Goal: Transaction & Acquisition: Purchase product/service

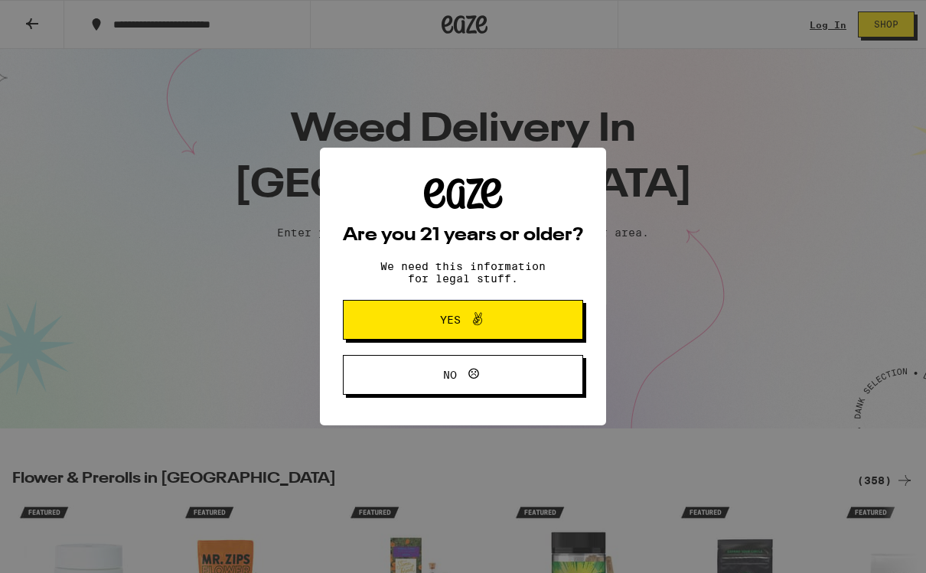
click at [530, 322] on button "Yes" at bounding box center [463, 320] width 240 height 40
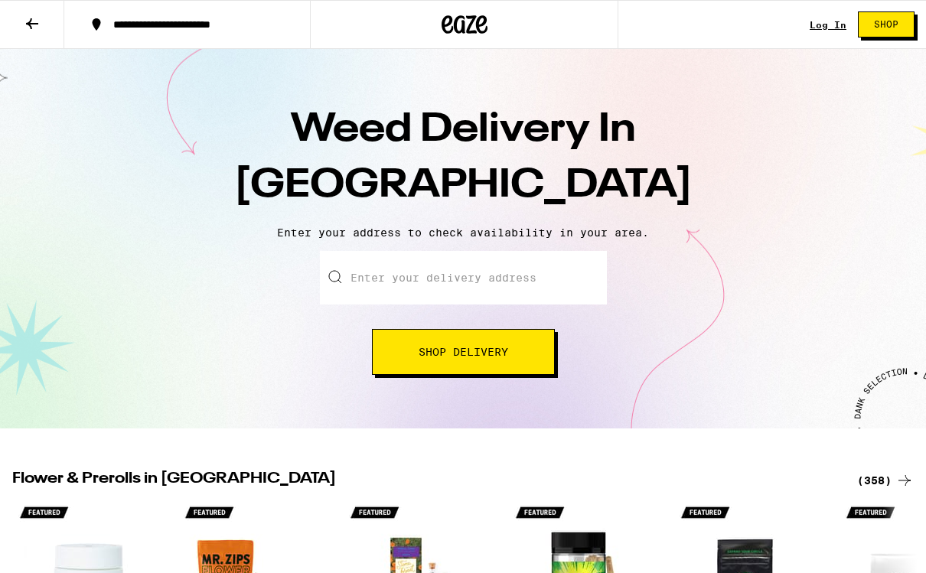
click at [510, 282] on input "Enter your delivery address" at bounding box center [463, 278] width 287 height 54
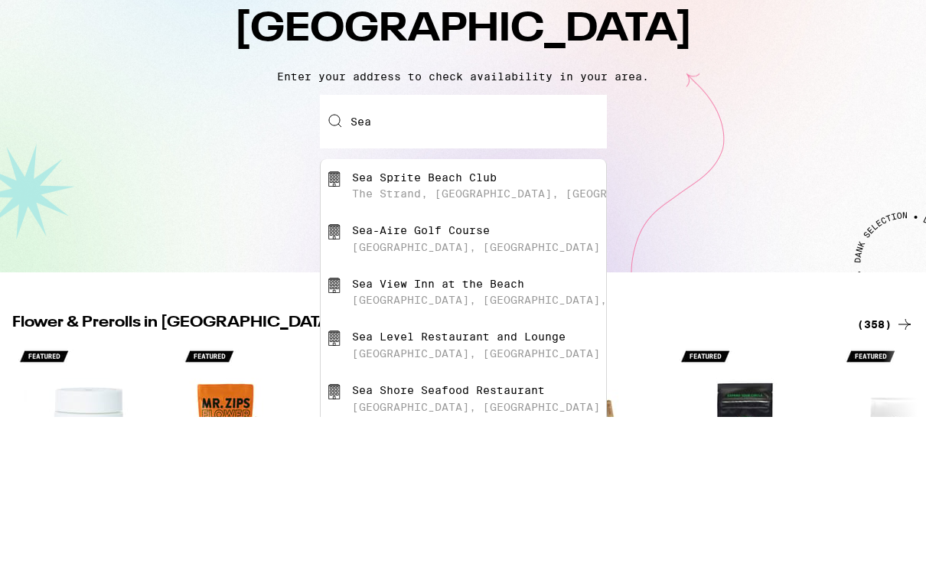
click at [504, 328] on div "Sea Sprite Beach Club [GEOGRAPHIC_DATA], [GEOGRAPHIC_DATA], [GEOGRAPHIC_DATA]" at bounding box center [488, 342] width 273 height 29
type input "Sea Sprite Beach Club, [GEOGRAPHIC_DATA], [GEOGRAPHIC_DATA], [GEOGRAPHIC_DATA]"
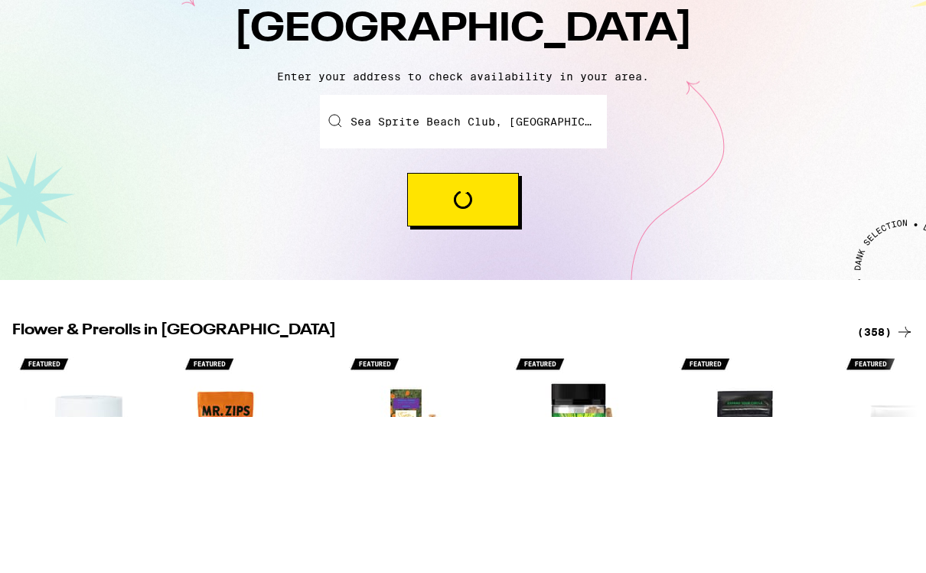
scroll to position [156, 0]
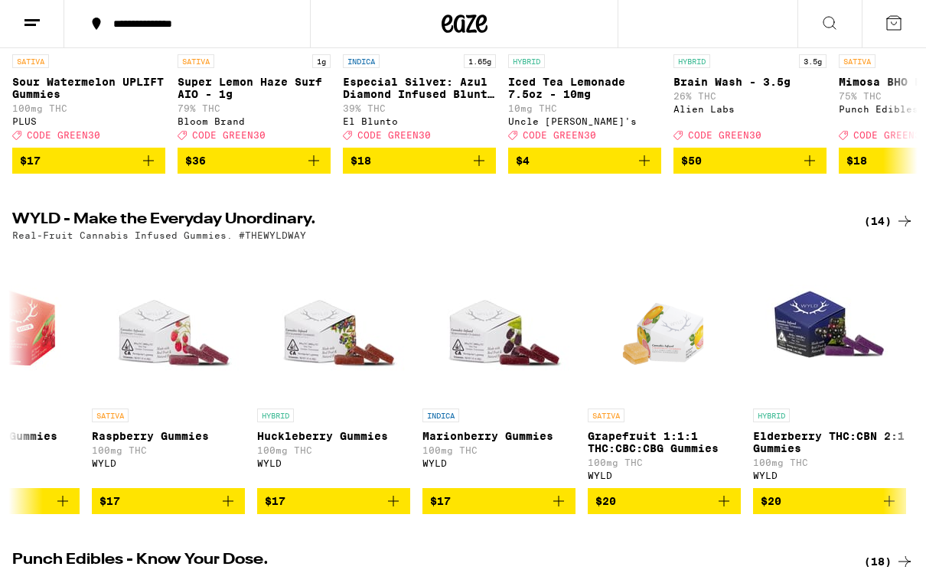
scroll to position [0, 1080]
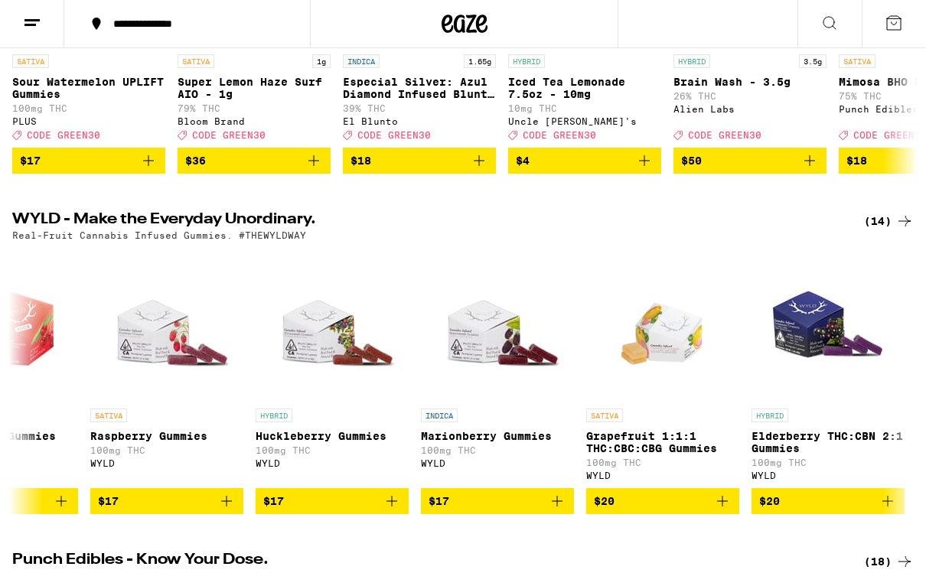
click at [890, 511] on icon "Add to bag" at bounding box center [888, 502] width 18 height 18
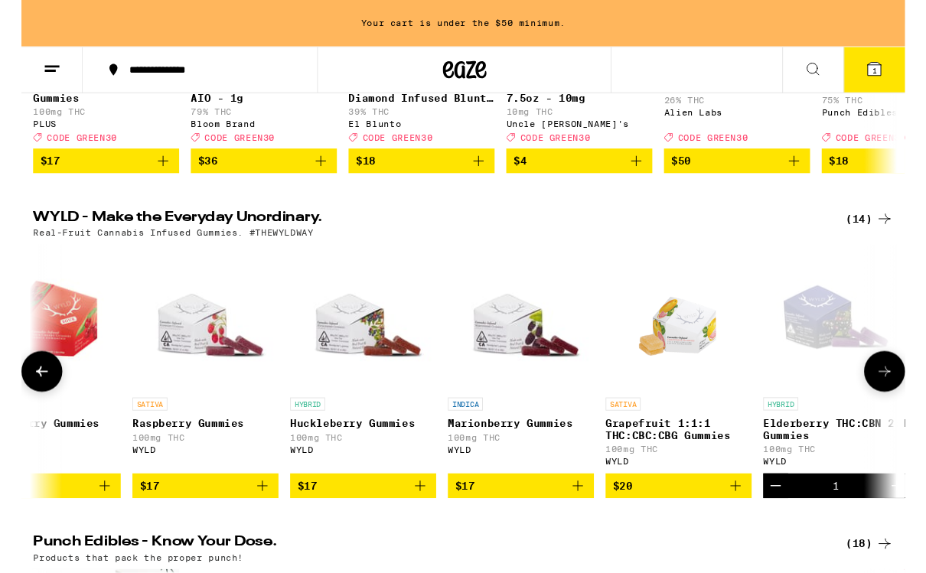
scroll to position [406, 0]
click at [753, 514] on icon "Add to bag" at bounding box center [748, 509] width 11 height 11
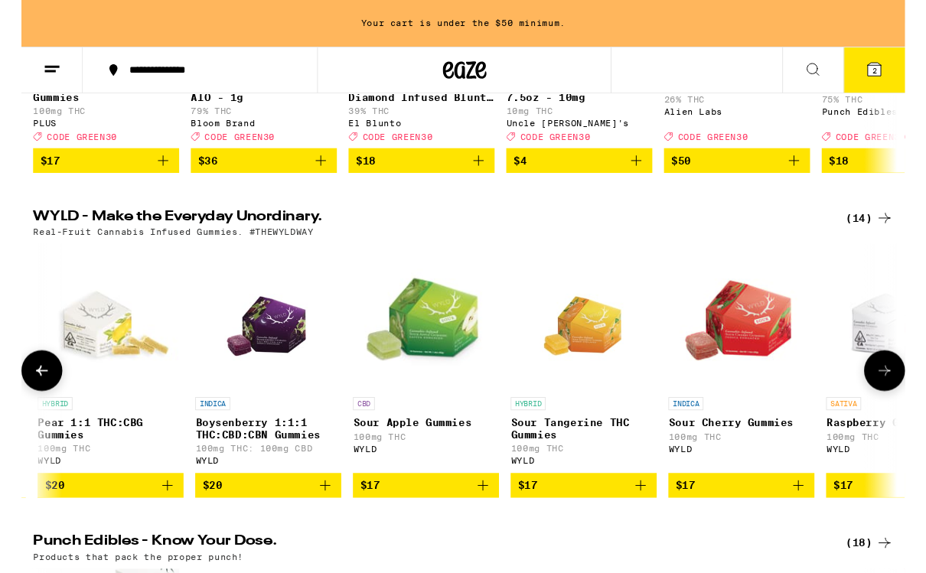
scroll to position [1, 325]
click at [317, 518] on icon "Add to bag" at bounding box center [319, 509] width 18 height 18
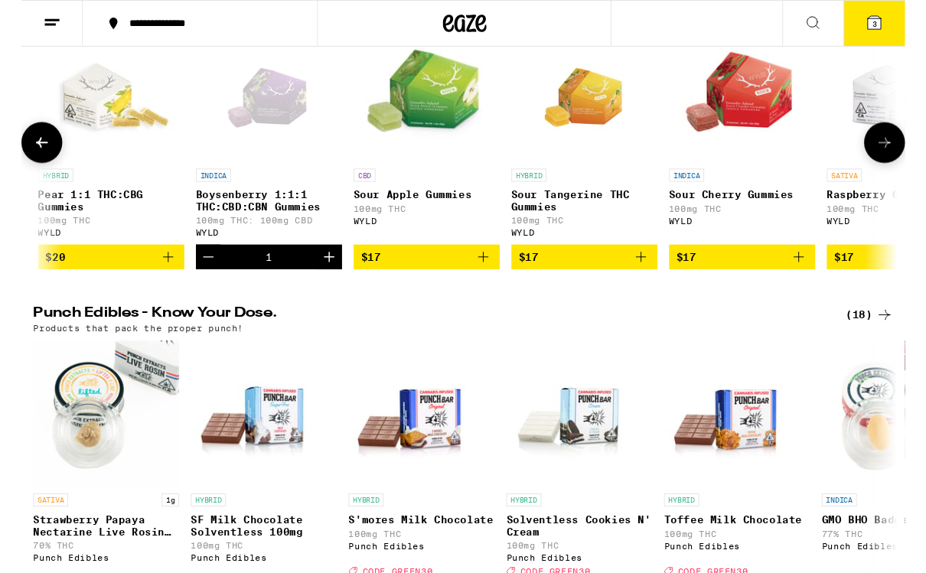
scroll to position [617, 0]
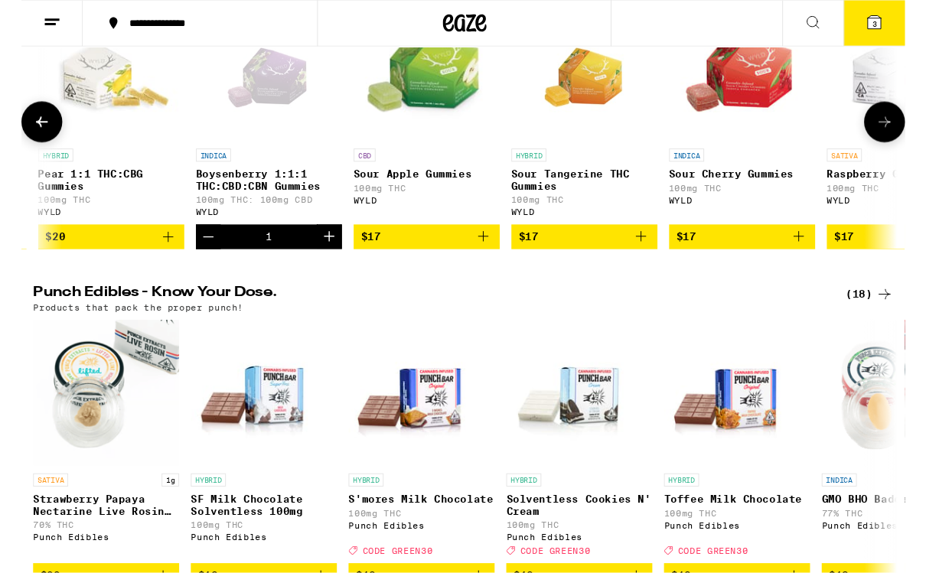
click at [293, 262] on div "1" at bounding box center [259, 249] width 153 height 26
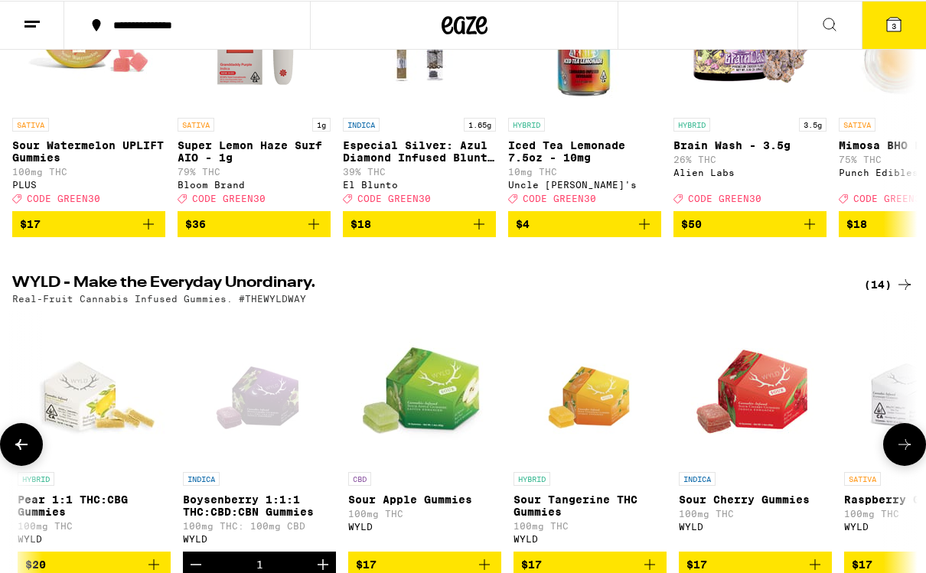
click at [915, 28] on button "3" at bounding box center [894, 24] width 64 height 47
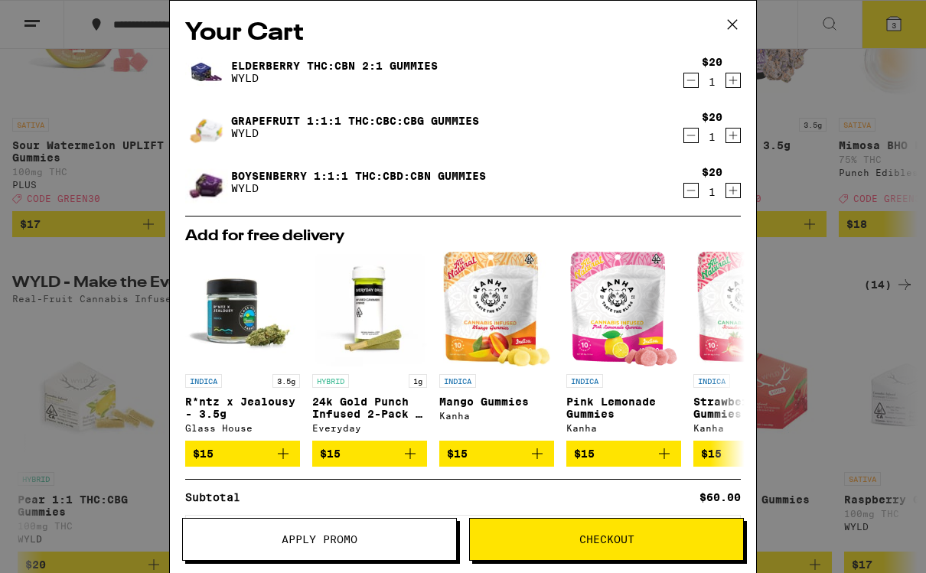
click at [530, 460] on icon "Add to bag" at bounding box center [537, 454] width 18 height 18
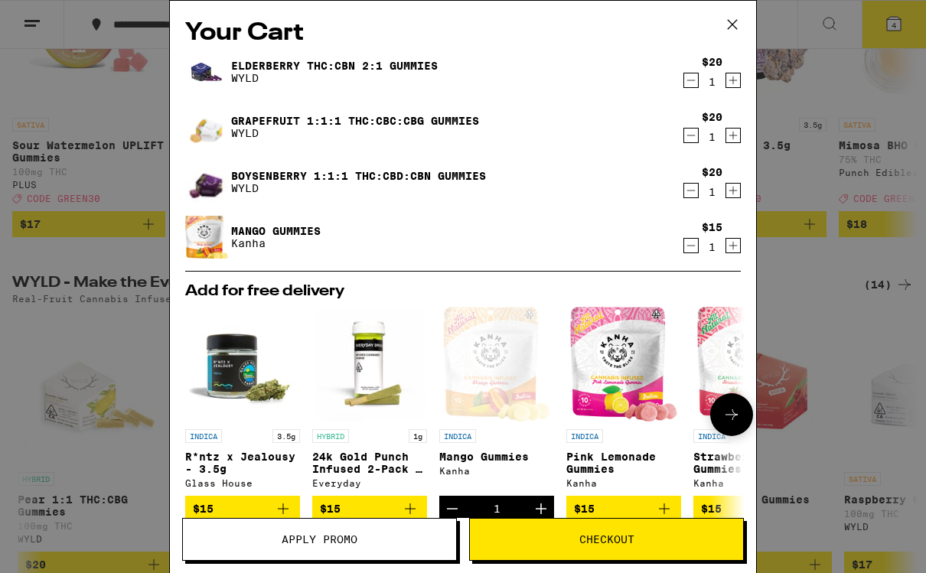
click at [643, 537] on span "Checkout" at bounding box center [606, 539] width 273 height 11
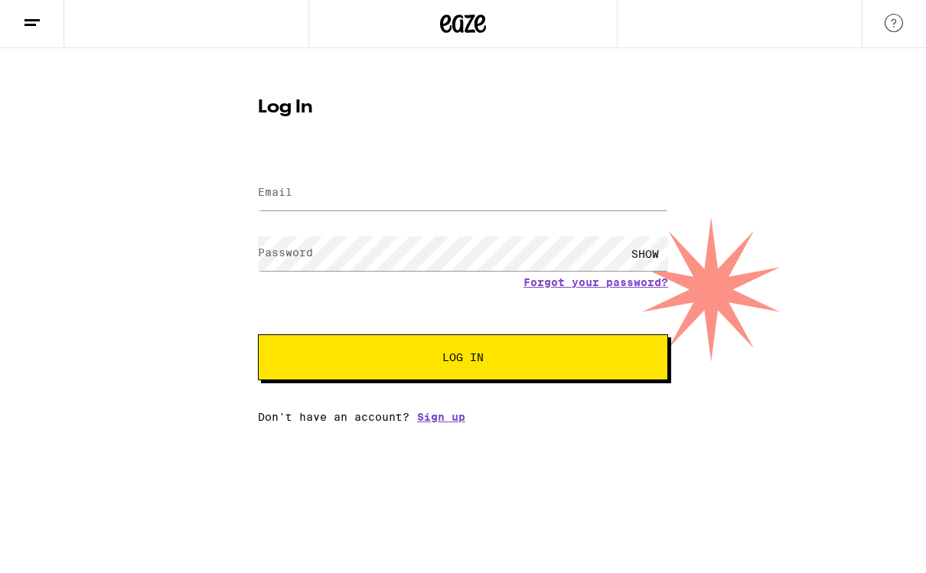
click at [442, 424] on link "Sign up" at bounding box center [441, 418] width 48 height 12
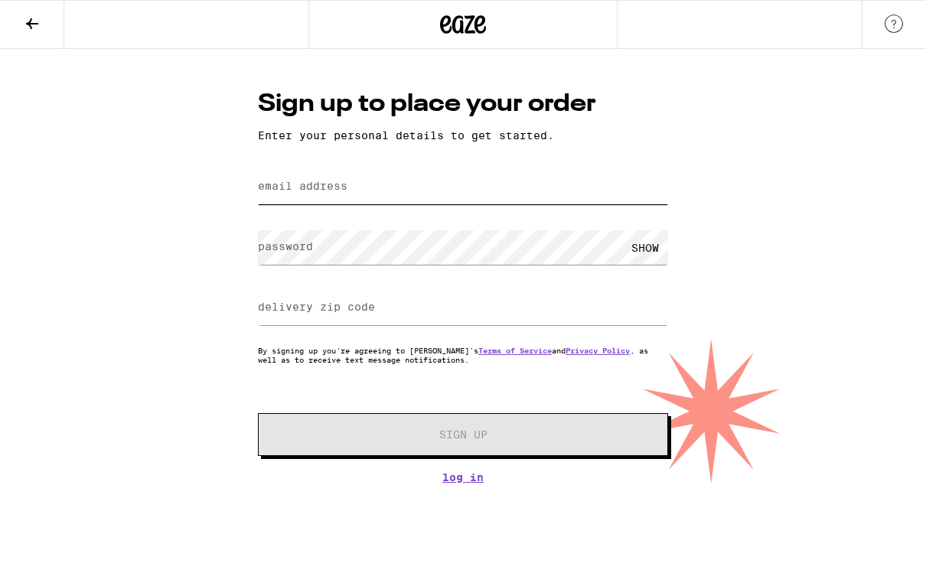
click at [390, 186] on input "email address" at bounding box center [463, 187] width 410 height 34
type input "[EMAIL_ADDRESS][DOMAIN_NAME]"
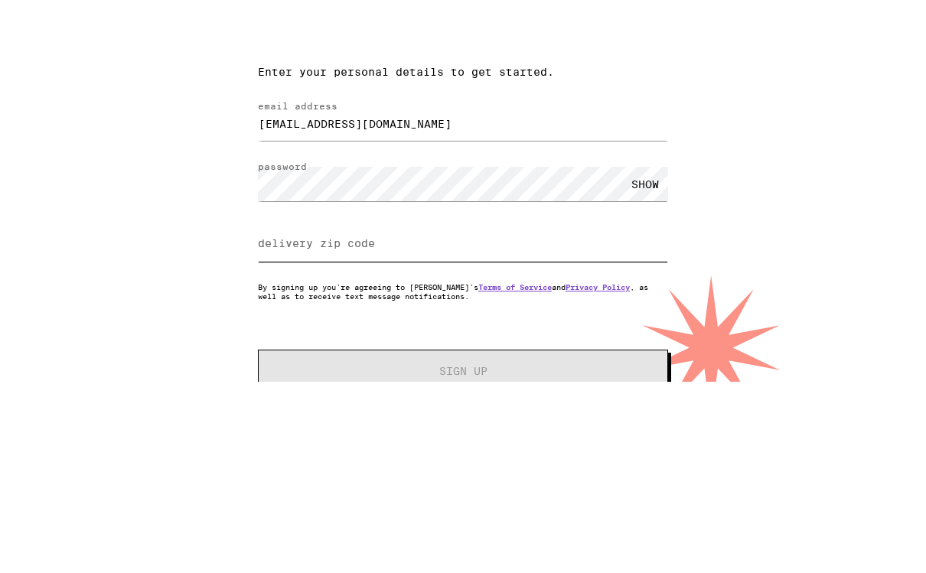
click at [381, 291] on input "delivery zip code" at bounding box center [463, 308] width 410 height 34
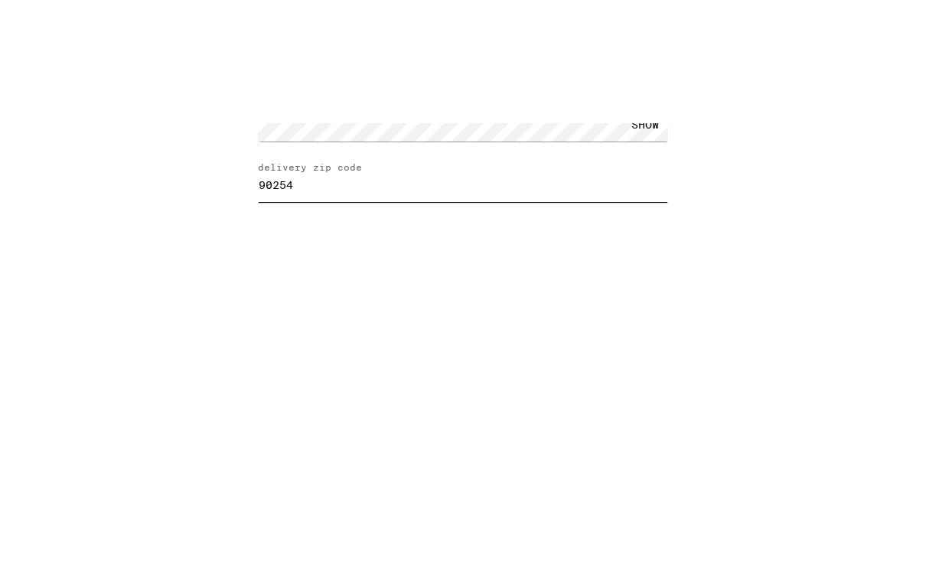
type input "90254"
click at [516, 430] on span "Sign Up" at bounding box center [463, 435] width 305 height 11
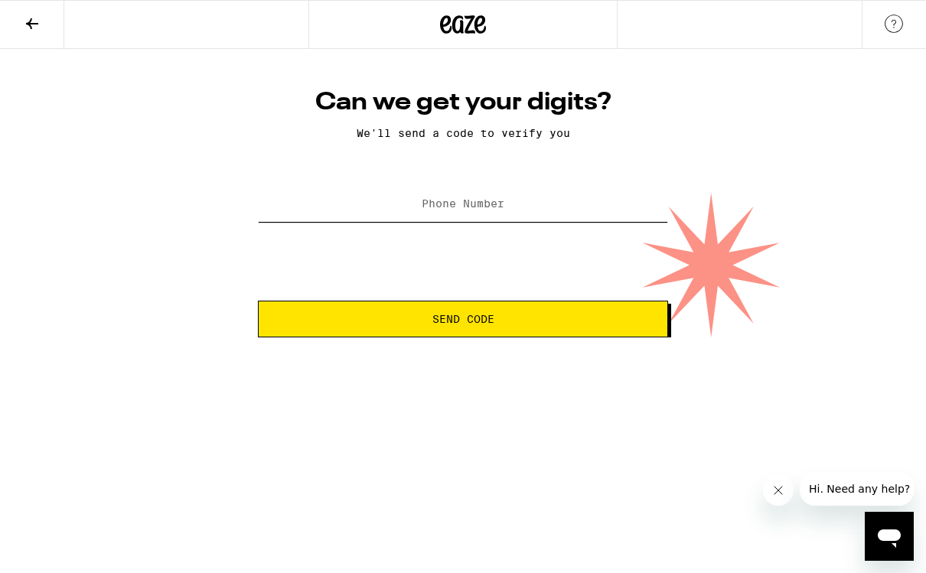
click at [518, 207] on input "Phone Number" at bounding box center [463, 205] width 410 height 34
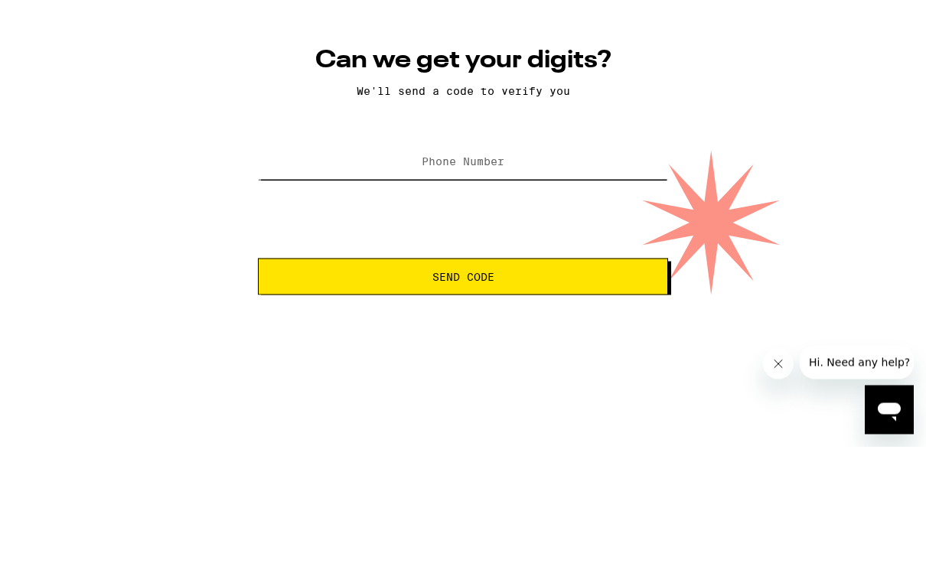
type input "[PHONE_NUMBER]"
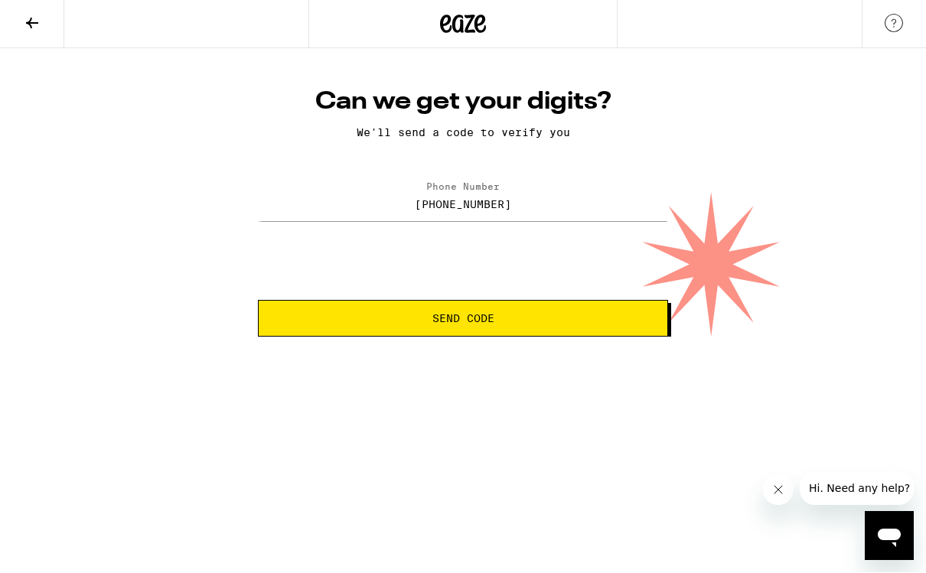
click at [516, 302] on button "Send Code" at bounding box center [463, 319] width 410 height 37
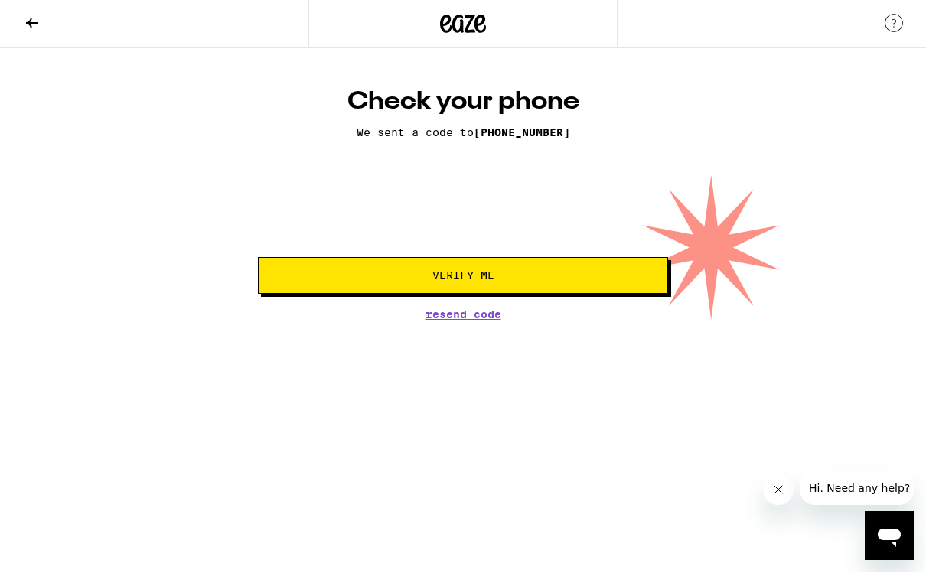
click at [388, 220] on input "tel" at bounding box center [394, 204] width 31 height 45
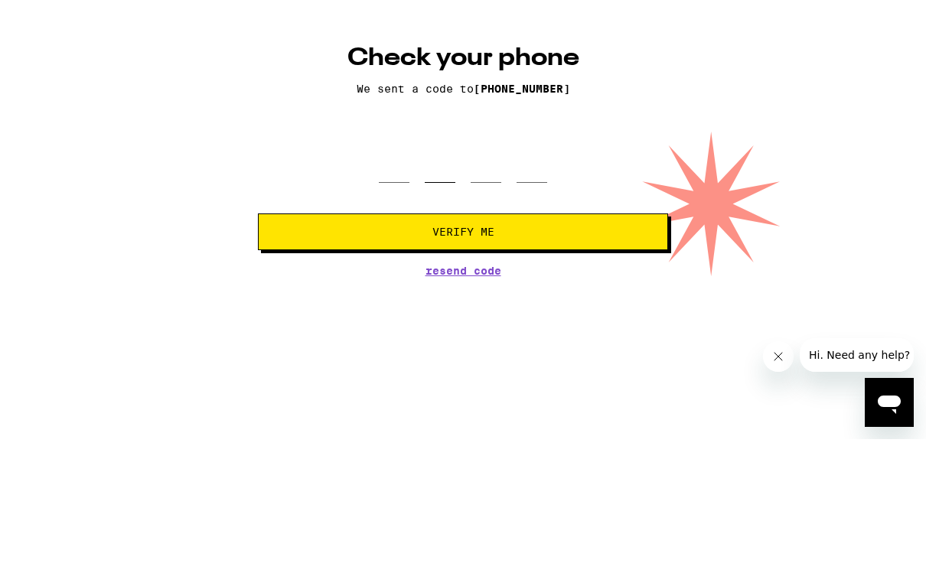
type input "5"
type input "8"
type input "3"
type input "1"
click at [463, 258] on button "Verify Me" at bounding box center [463, 276] width 410 height 37
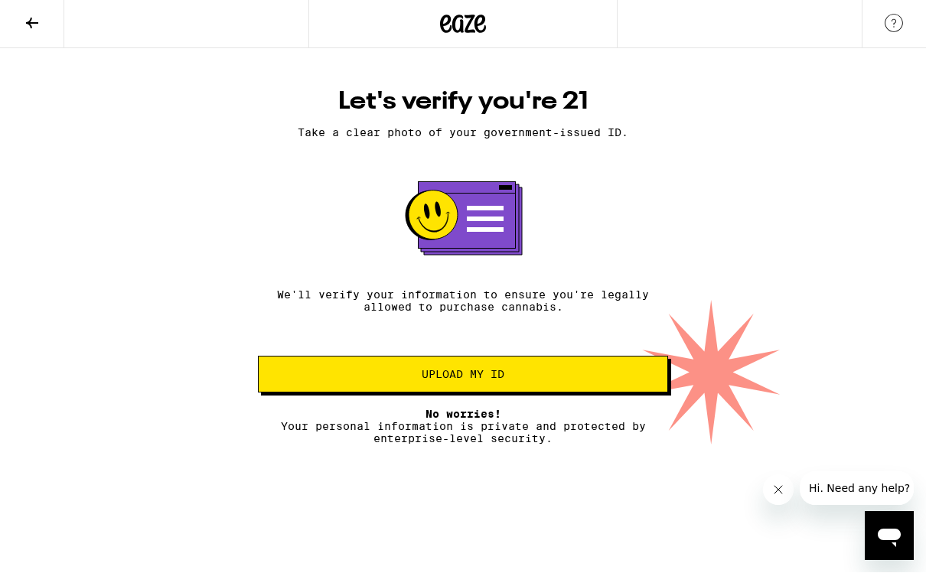
click at [367, 380] on span "Upload my ID" at bounding box center [463, 375] width 384 height 11
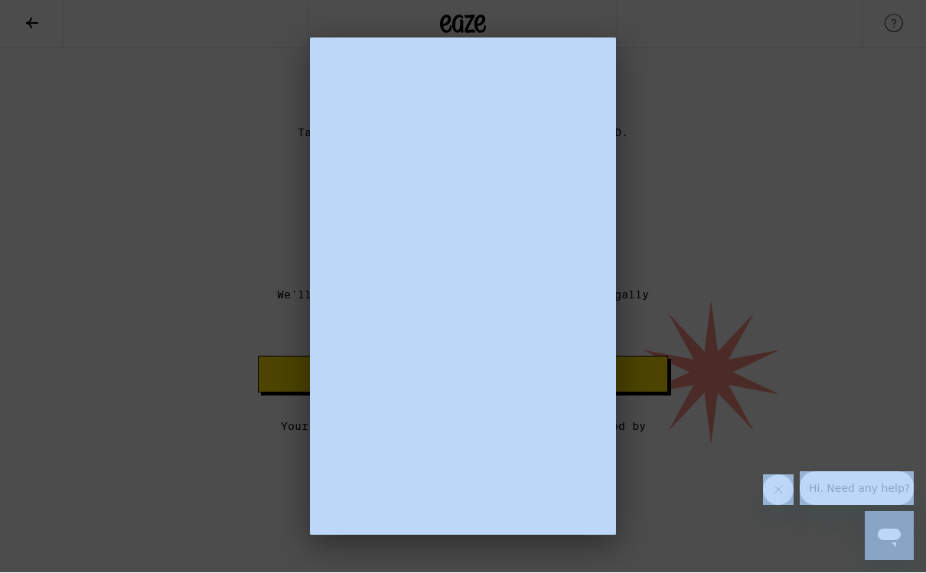
click at [177, 321] on div at bounding box center [463, 286] width 926 height 573
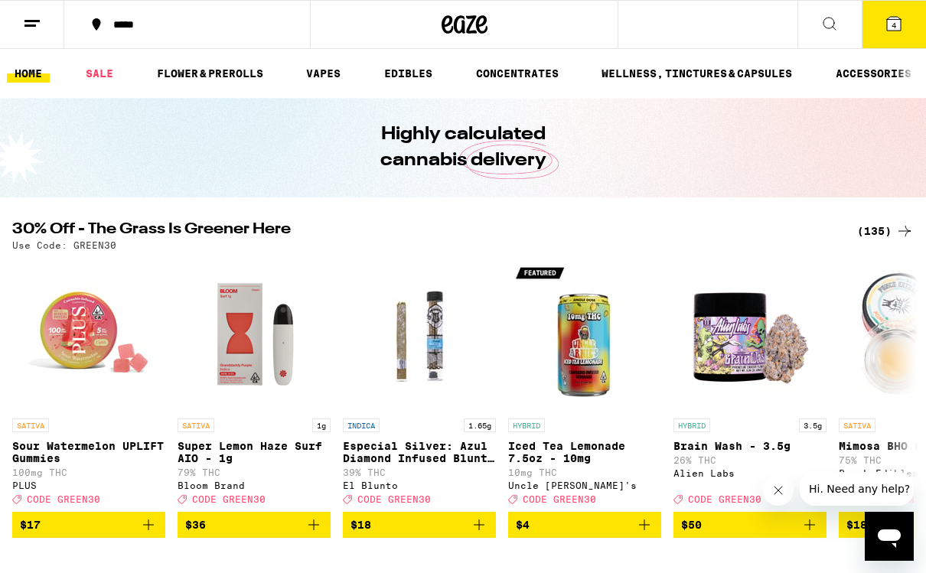
click at [890, 547] on icon "Open messaging window" at bounding box center [890, 537] width 28 height 28
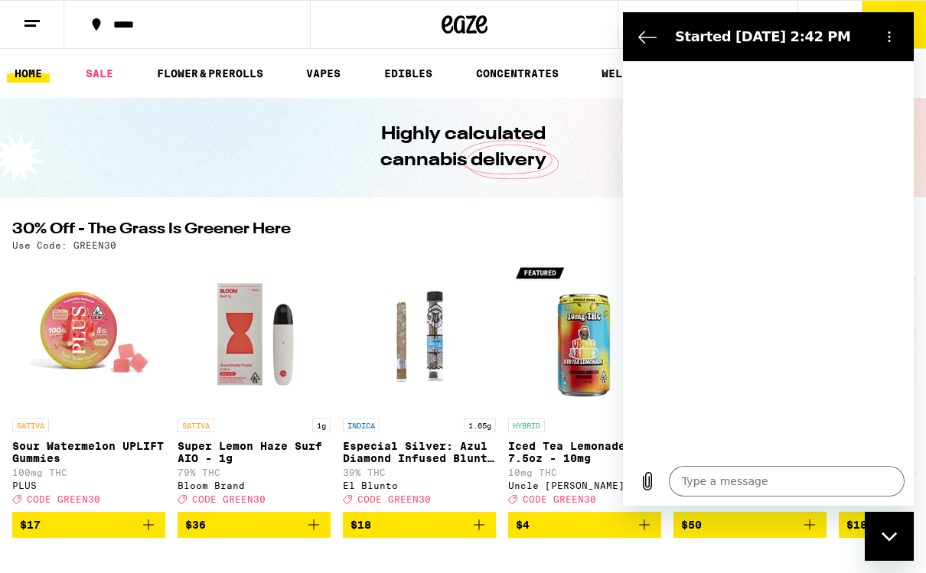
type textarea "x"
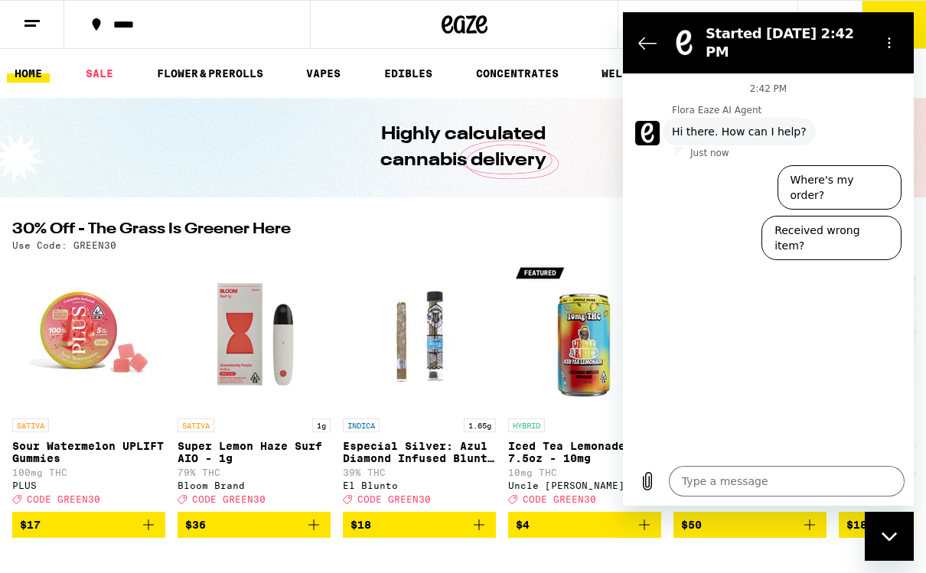
click at [716, 497] on textarea at bounding box center [787, 481] width 236 height 31
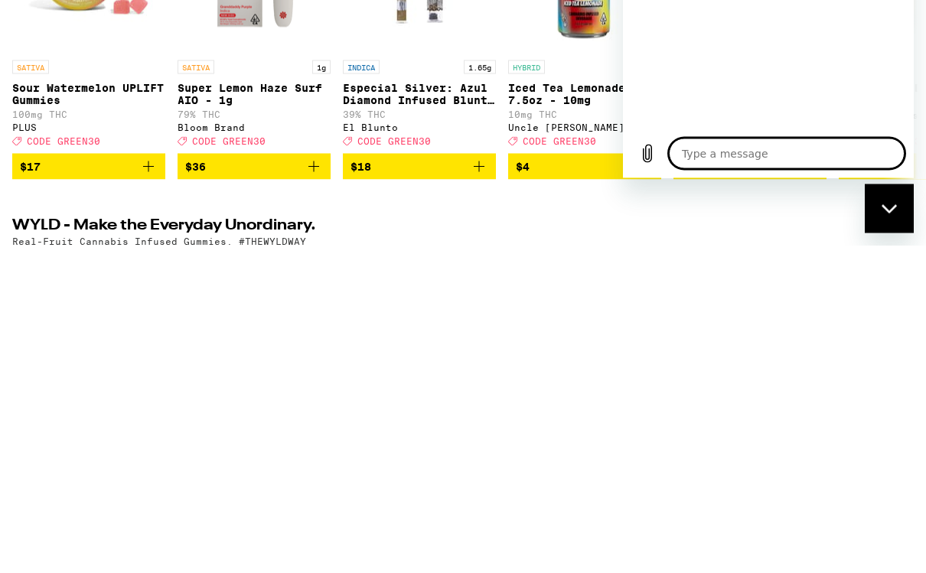
type textarea "I"
type textarea "x"
type textarea "Im"
type textarea "x"
type textarea "I’m"
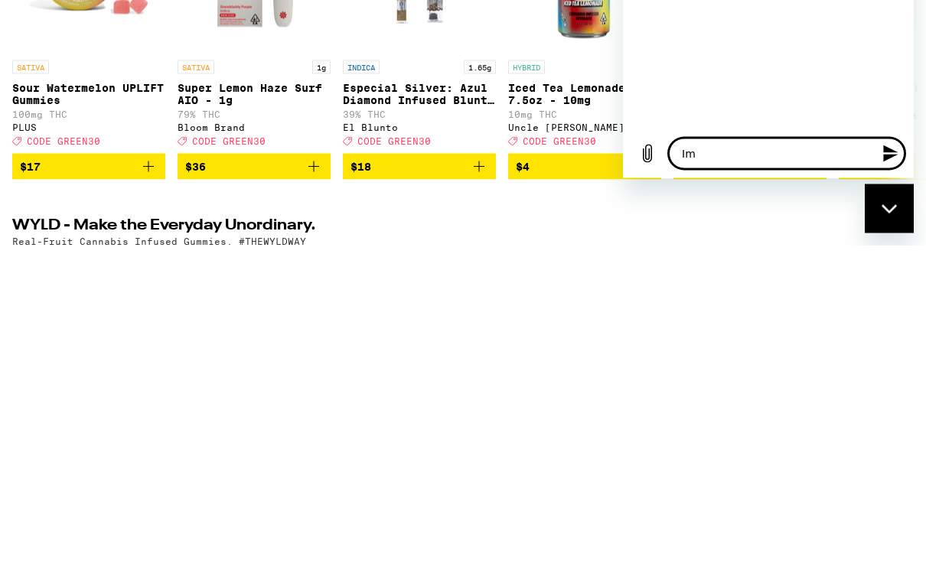
type textarea "x"
type textarea "I’m"
type textarea "x"
type textarea "I’m i"
type textarea "x"
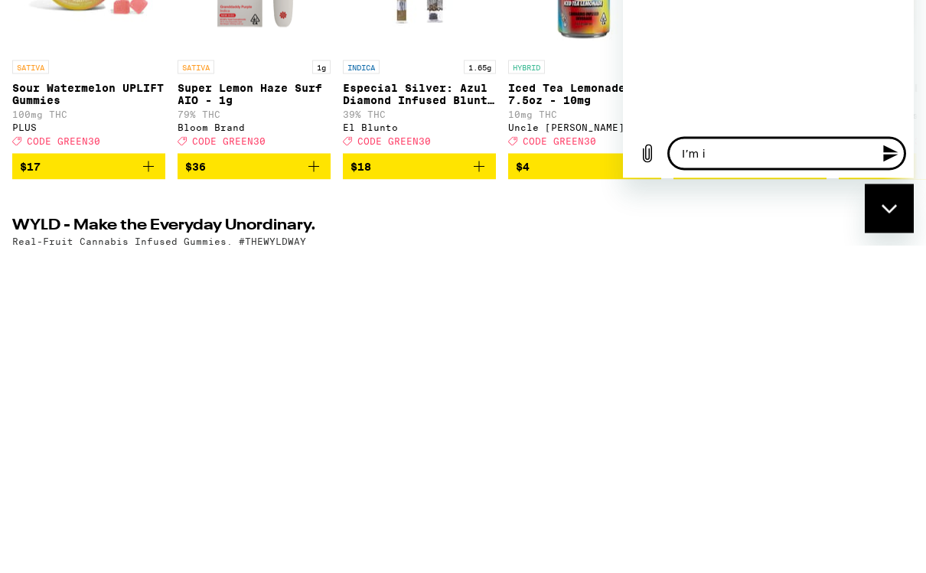
type textarea "I’m in"
type textarea "x"
type textarea "I’m in"
type textarea "x"
type textarea "I’m in a"
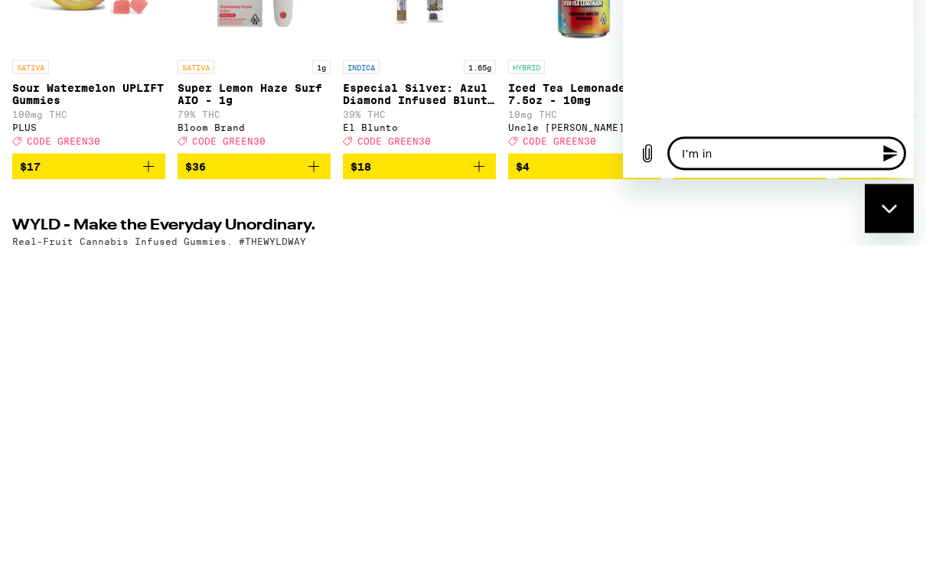
type textarea "x"
type textarea "I’m in a"
type textarea "x"
type textarea "I’m in a h"
type textarea "x"
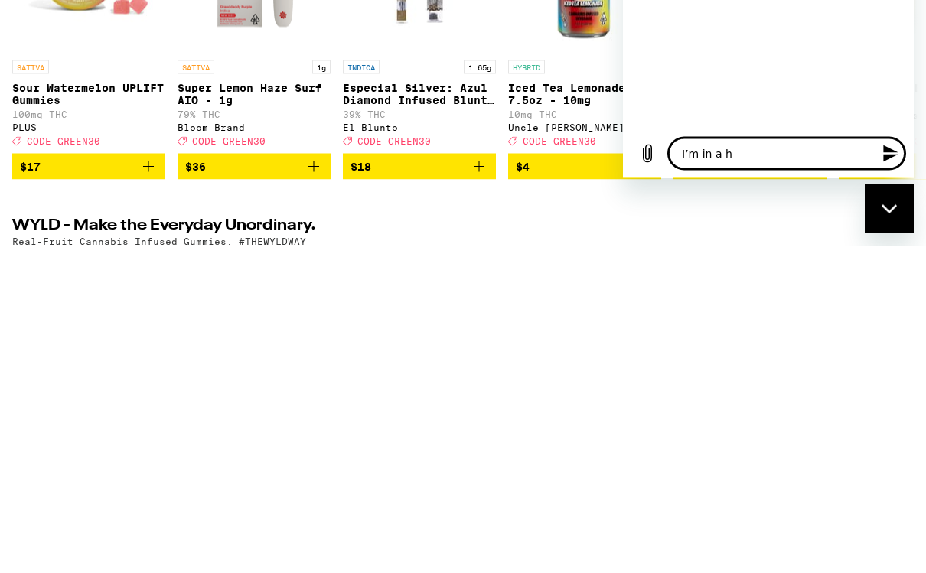
type textarea "I’m in a ho"
type textarea "x"
type textarea "I’m in a hot"
type textarea "x"
type textarea "I’m in a hote"
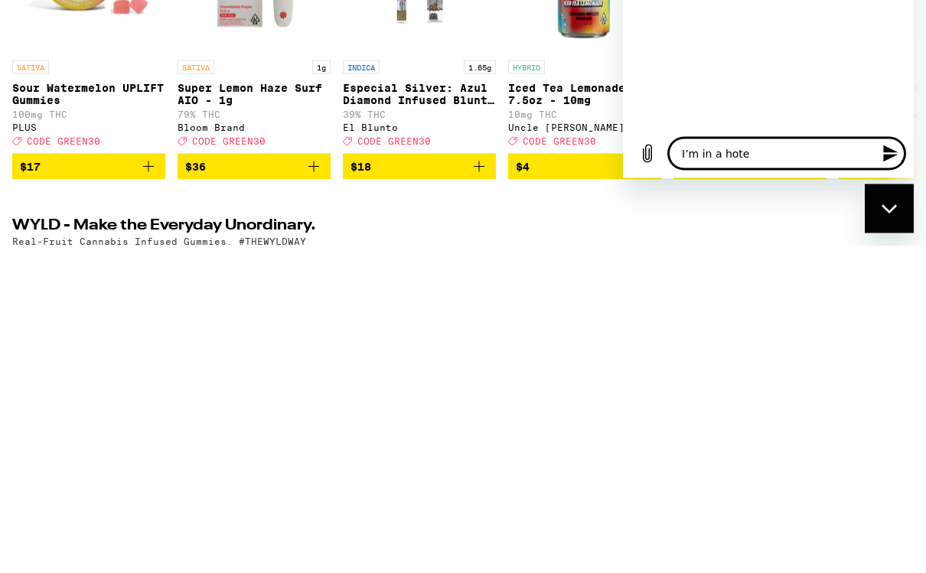
type textarea "x"
type textarea "I’m in a hotel"
type textarea "x"
type textarea "I’m in a hotel"
type textarea "x"
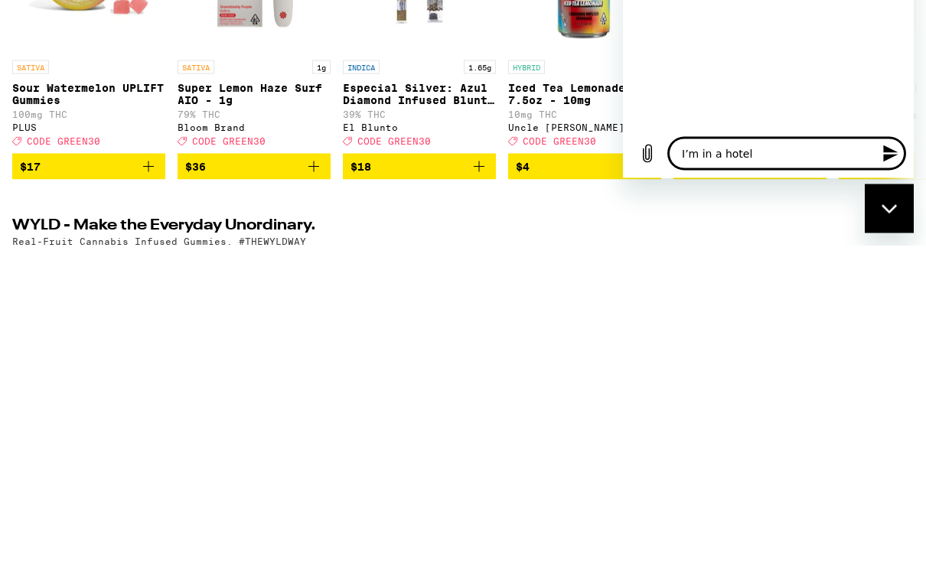
type textarea "I’m in a hotel."
type textarea "x"
type textarea "I’m in a hotel."
type textarea "x"
type textarea "I’m in a hotel. C"
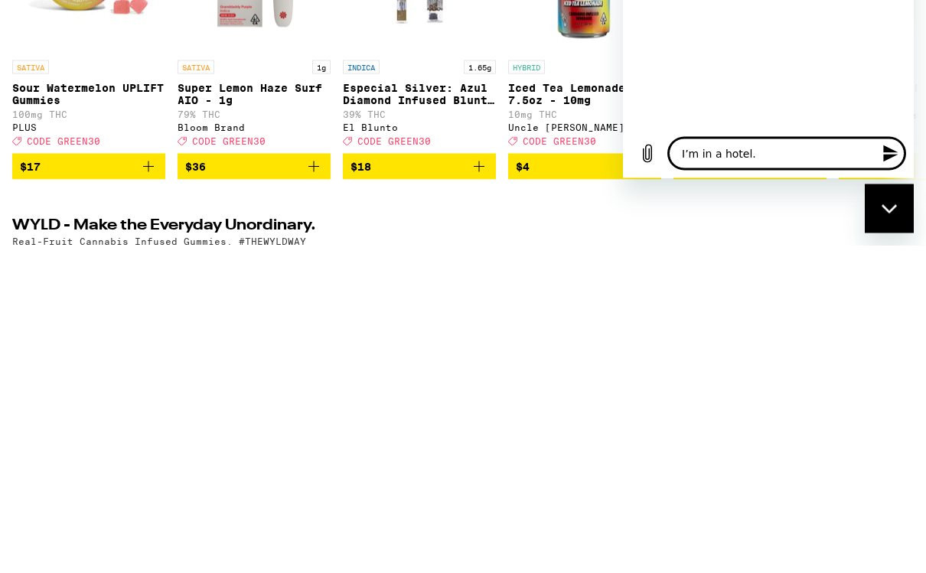
type textarea "x"
type textarea "I’m in a hotel. Ca"
type textarea "x"
type textarea "I’m in a hotel. Can"
type textarea "x"
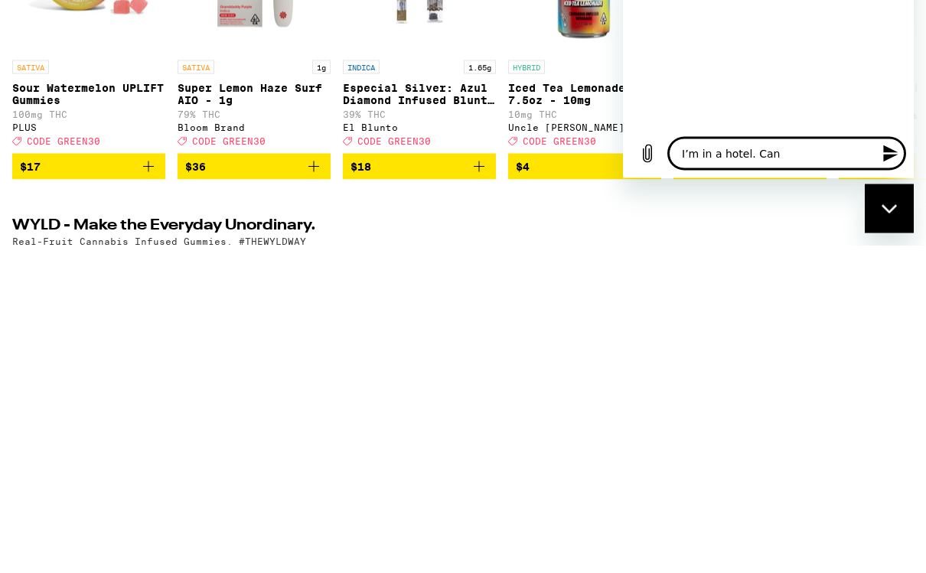
type textarea "I’m in a hotel. Can"
type textarea "x"
type textarea "I’m in a hotel. Can i"
type textarea "x"
type textarea "I’m in a hotel. Can I"
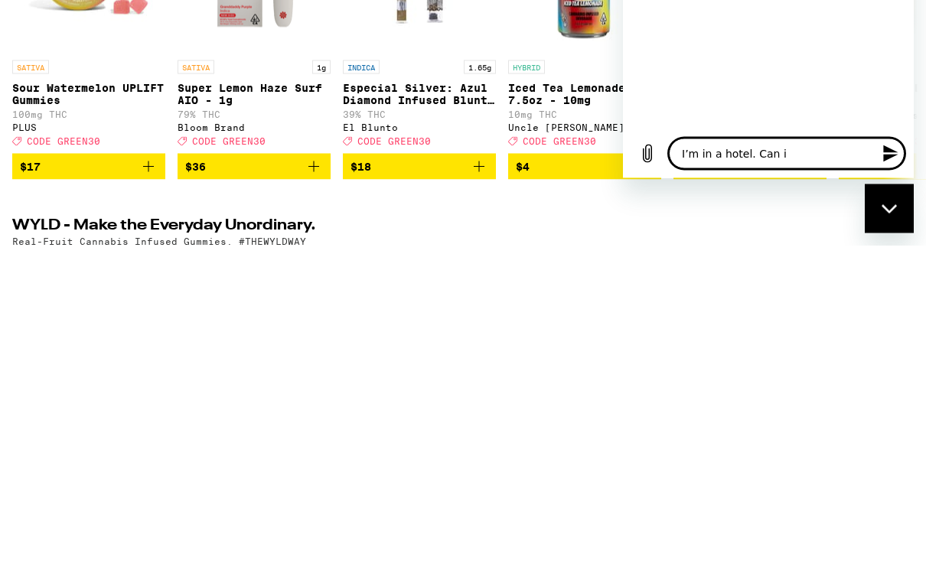
type textarea "x"
type textarea "I’m in a hotel. Can I"
type textarea "x"
type textarea "I’m in a hotel. Can I g"
type textarea "x"
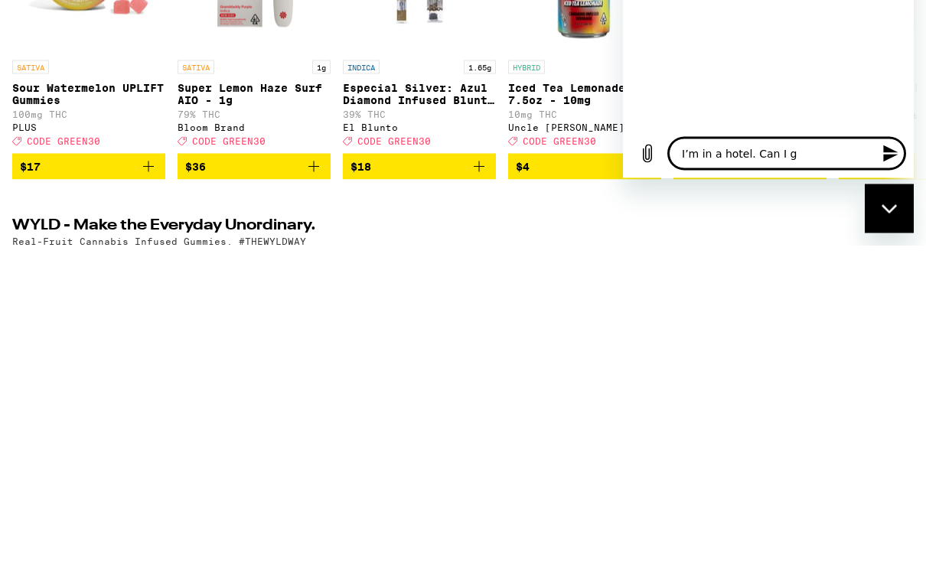
type textarea "I’m in a hotel. Can I ge"
type textarea "x"
type textarea "I’m in a hotel. Can I get"
type textarea "x"
type textarea "I’m in a hotel. Can I get"
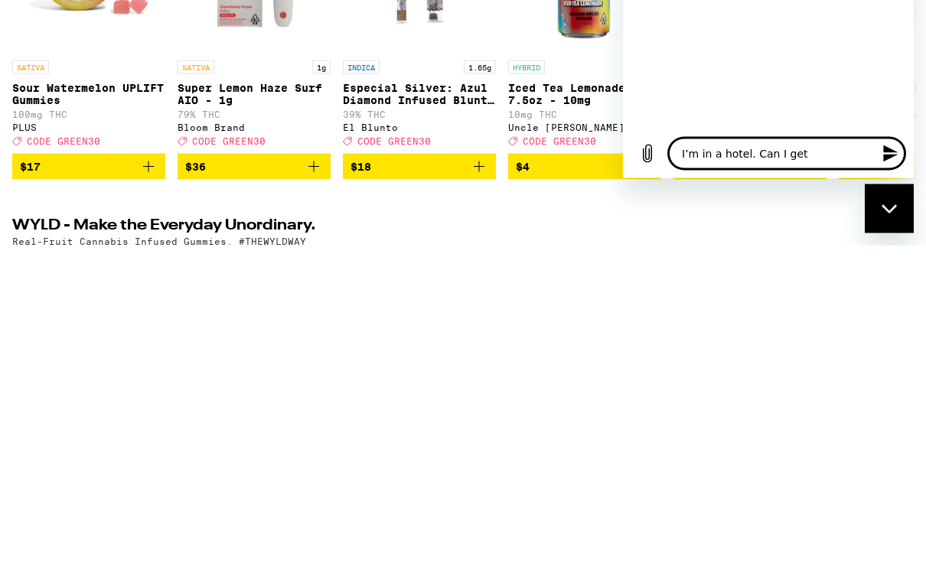
type textarea "x"
type textarea "I’m in a hotel. Can I get d"
type textarea "x"
type textarea "I’m in a hotel. Can I get de"
type textarea "x"
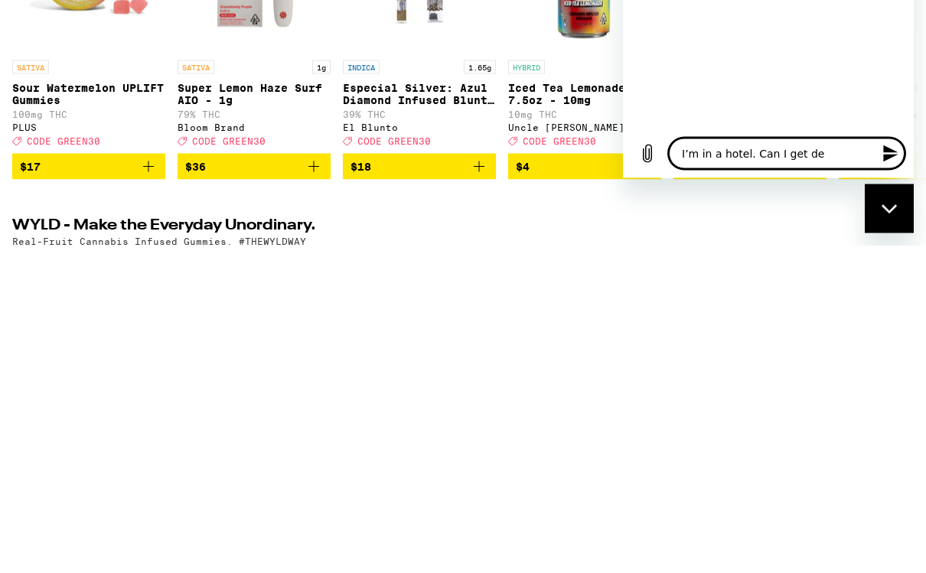
type textarea "I’m in a hotel. Can I get del"
type textarea "x"
type textarea "I’m in a hotel. Can I get deli"
type textarea "x"
type textarea "I’m in a hotel. Can I get deliv"
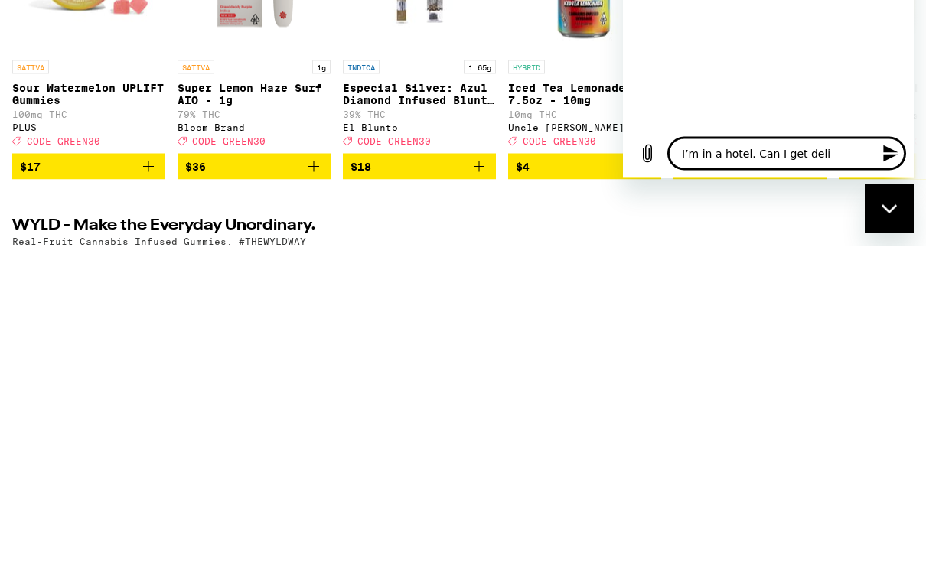
type textarea "x"
type textarea "I’m in a hotel. Can I get delive"
type textarea "x"
type textarea "I’m in a hotel. Can I get deliver"
type textarea "x"
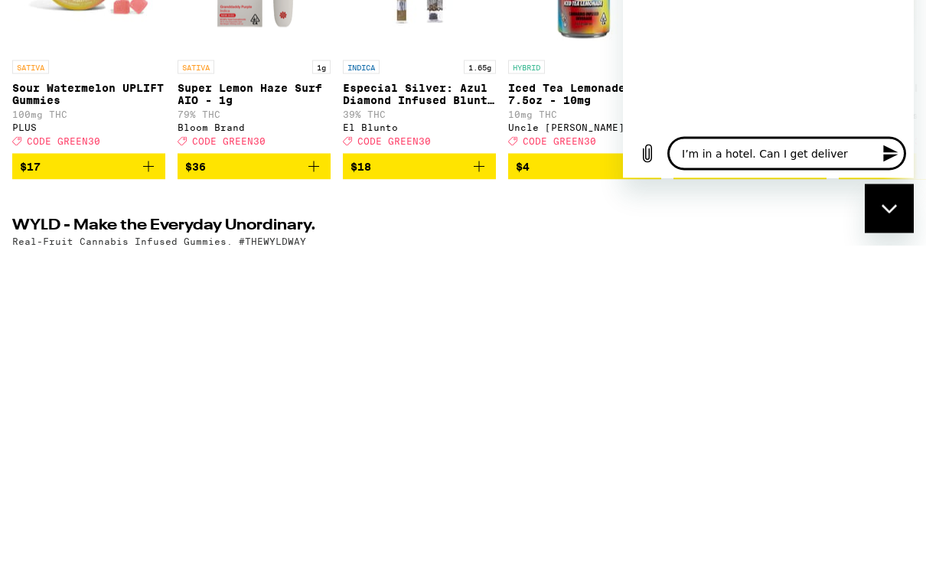
type textarea "I’m in a hotel. Can I get delivery"
type textarea "x"
type textarea "I’m in a hotel. Can I get delivery?"
type textarea "x"
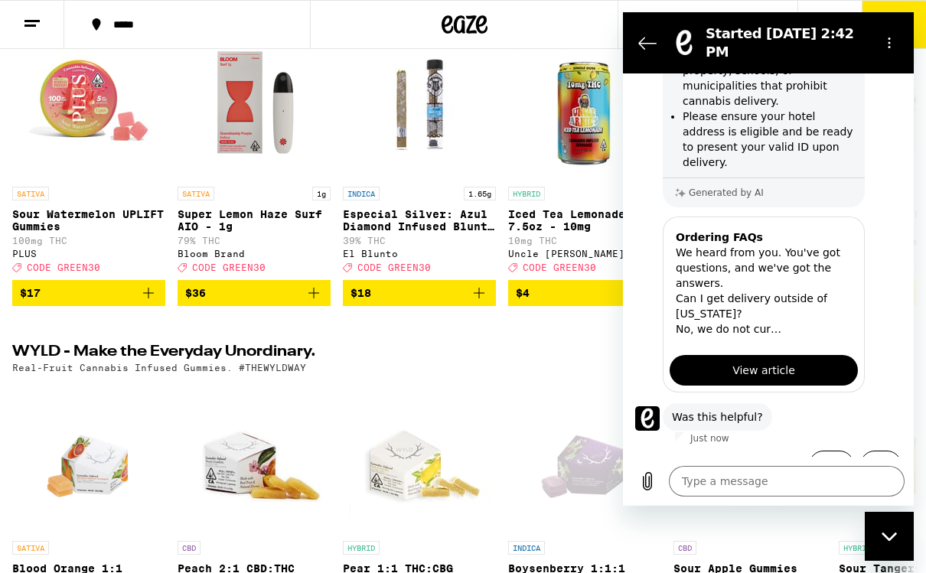
scroll to position [212, 0]
click at [825, 464] on button "Yes" at bounding box center [831, 466] width 45 height 29
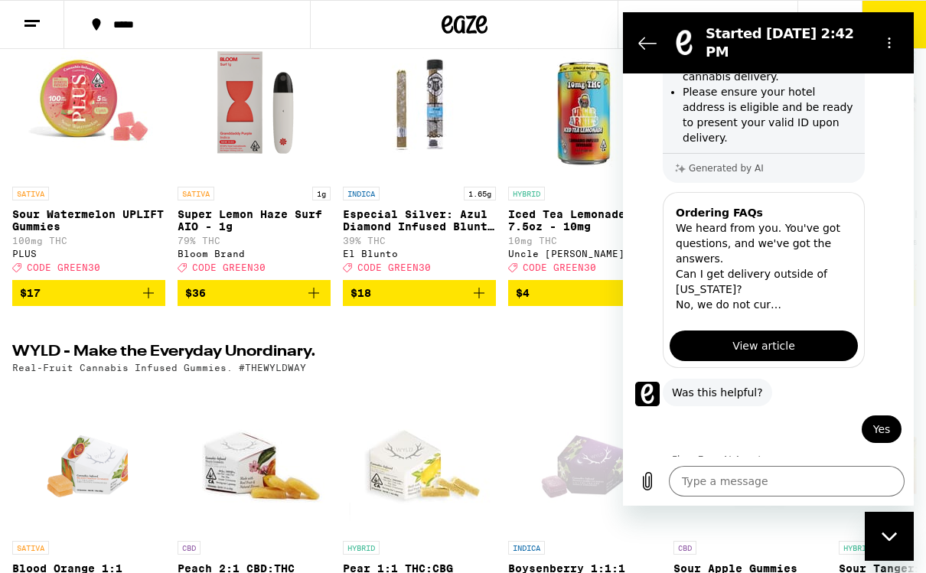
scroll to position [243, 0]
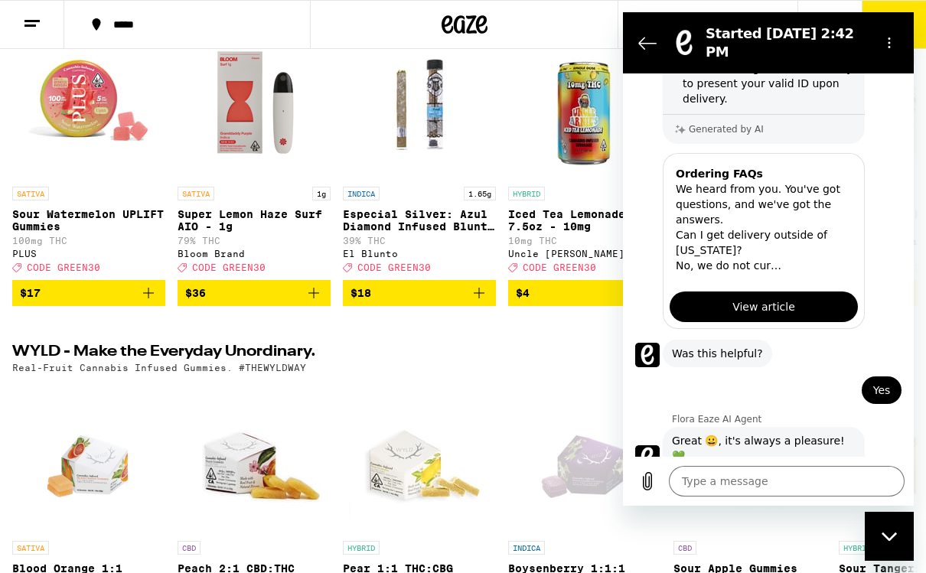
click at [514, 394] on div "WYLD - Make the Everyday Unordinary. (14) Real-Fruit Cannabis Infused Gummies. …" at bounding box center [463, 496] width 926 height 302
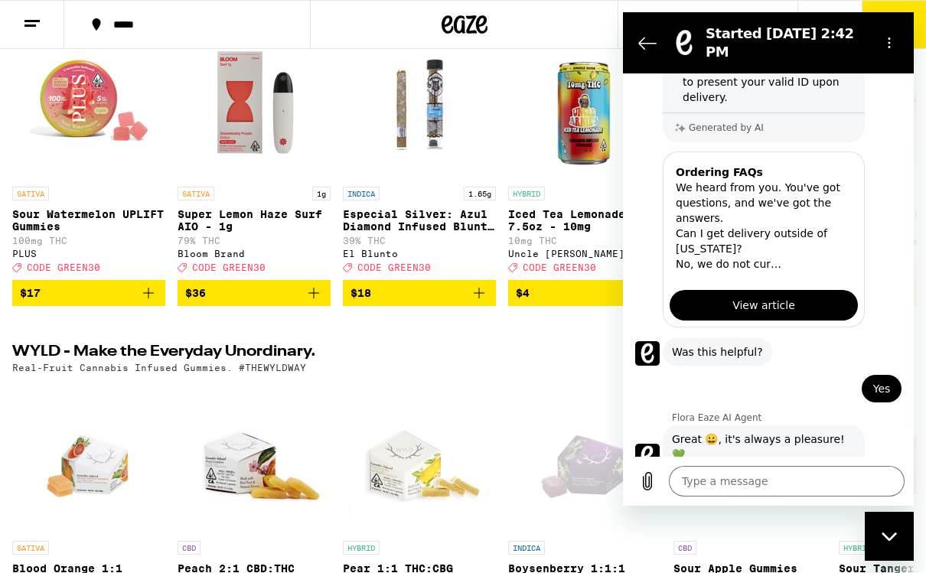
scroll to position [279, 0]
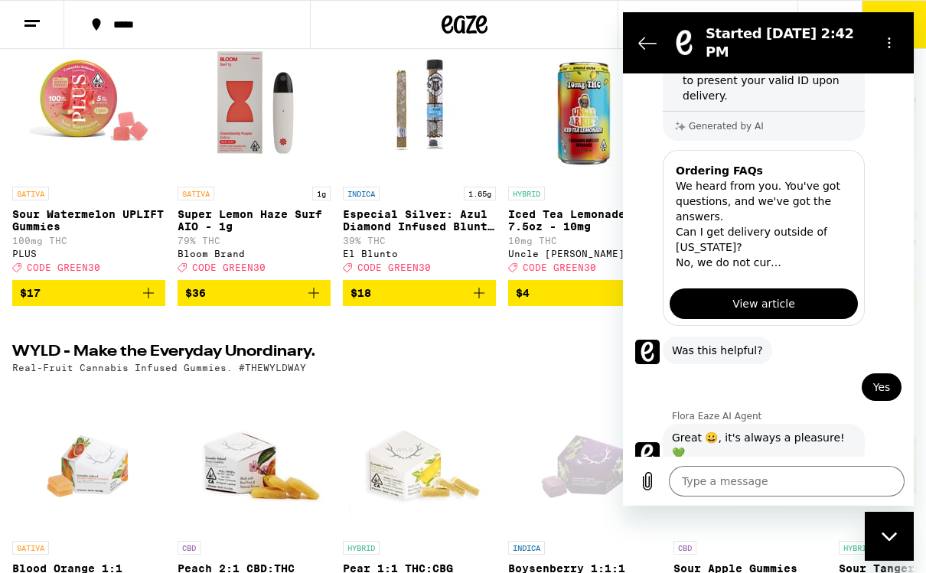
click at [901, 537] on div "Close messaging window" at bounding box center [890, 537] width 46 height 46
type textarea "x"
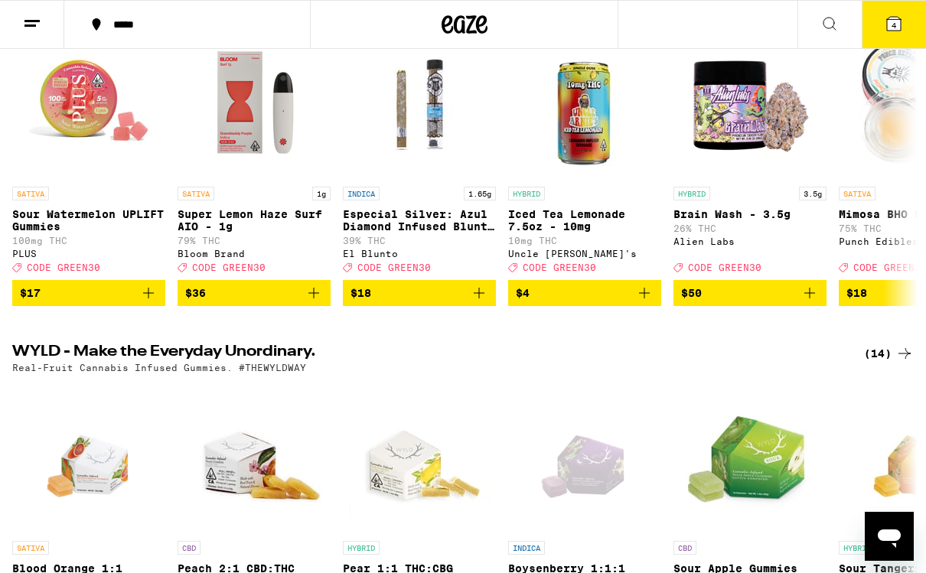
click at [908, 28] on button "4" at bounding box center [894, 24] width 64 height 47
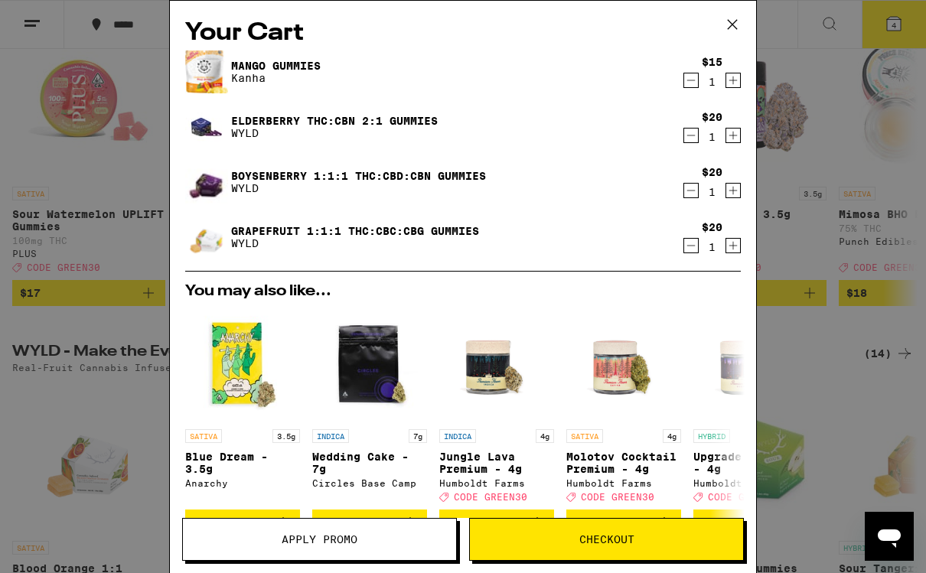
click at [626, 534] on span "Checkout" at bounding box center [607, 539] width 55 height 11
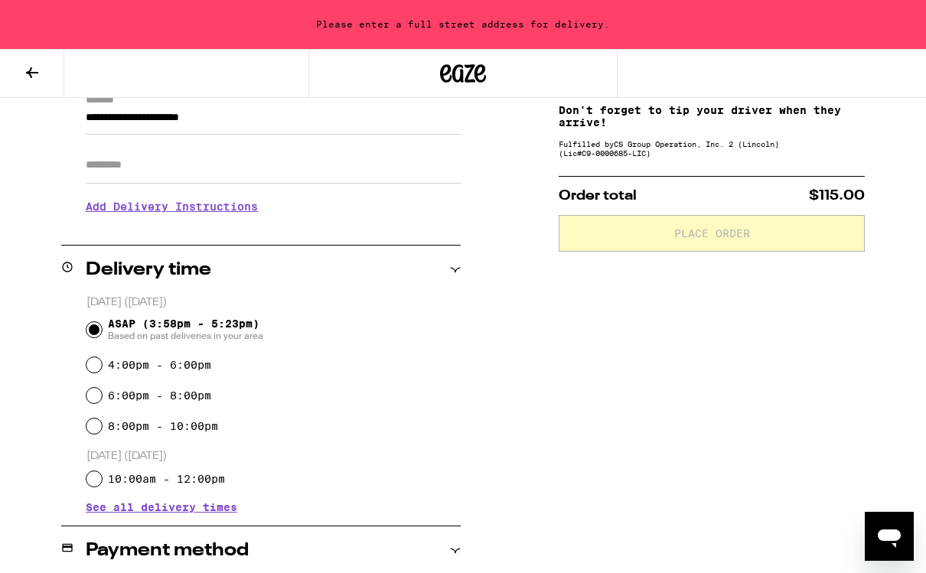
scroll to position [1, 0]
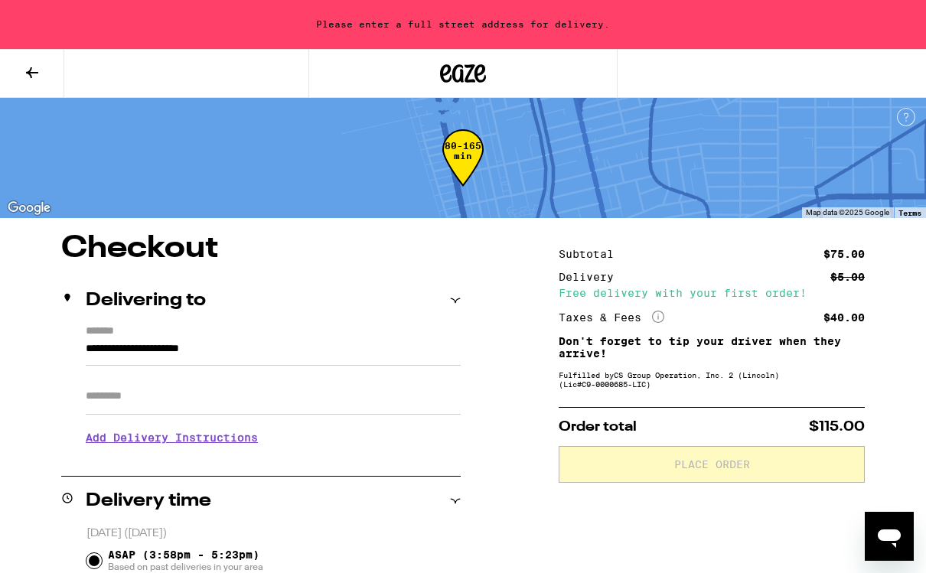
click at [143, 396] on input "Apt/Suite" at bounding box center [273, 396] width 375 height 37
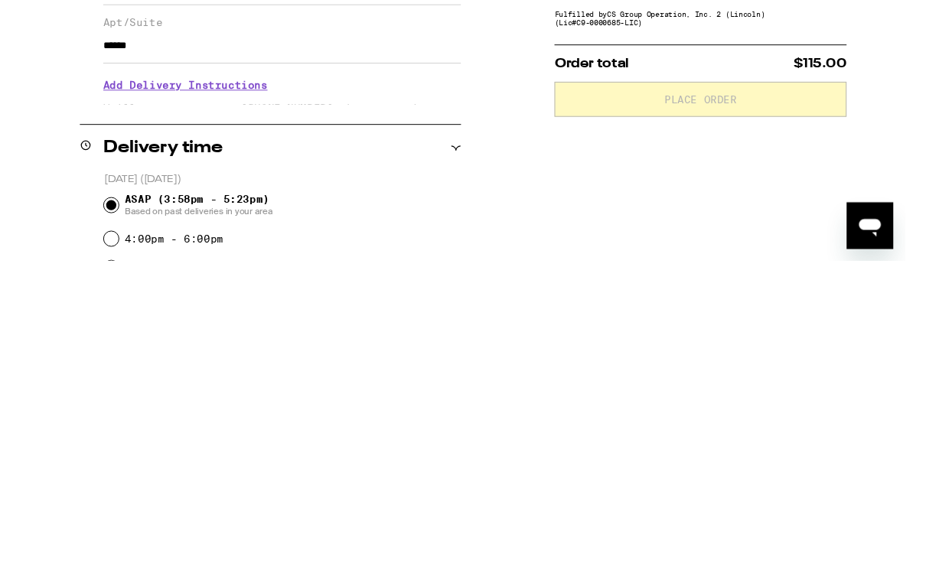
type input "******"
click at [244, 400] on h3 "Add Delivery Instructions" at bounding box center [273, 417] width 375 height 35
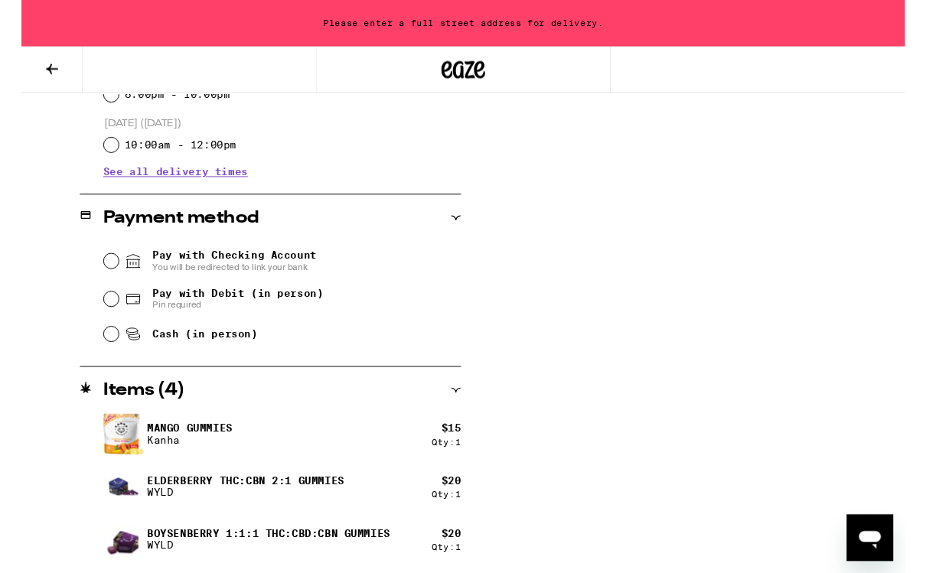
scroll to position [692, 0]
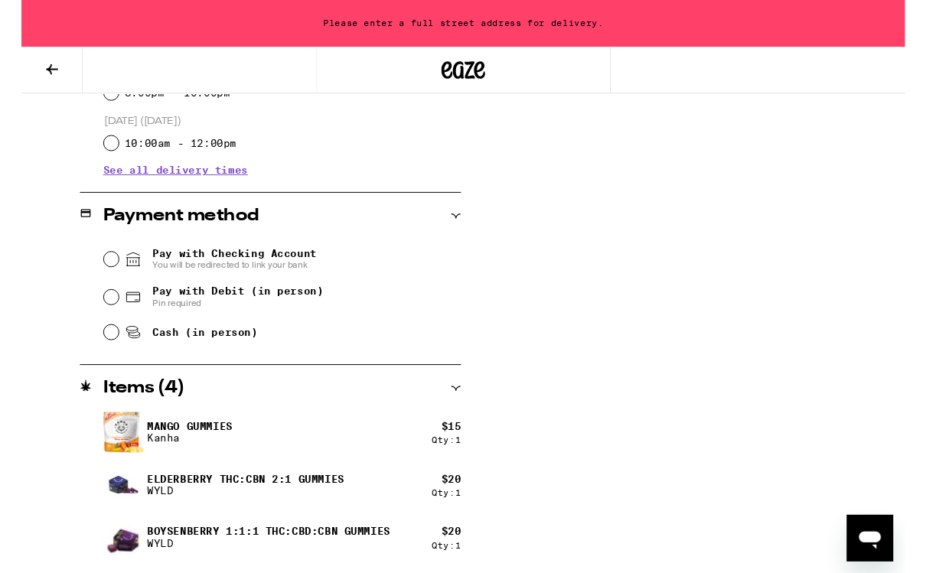
click at [101, 351] on input "Cash (in person)" at bounding box center [94, 348] width 15 height 15
radio input "true"
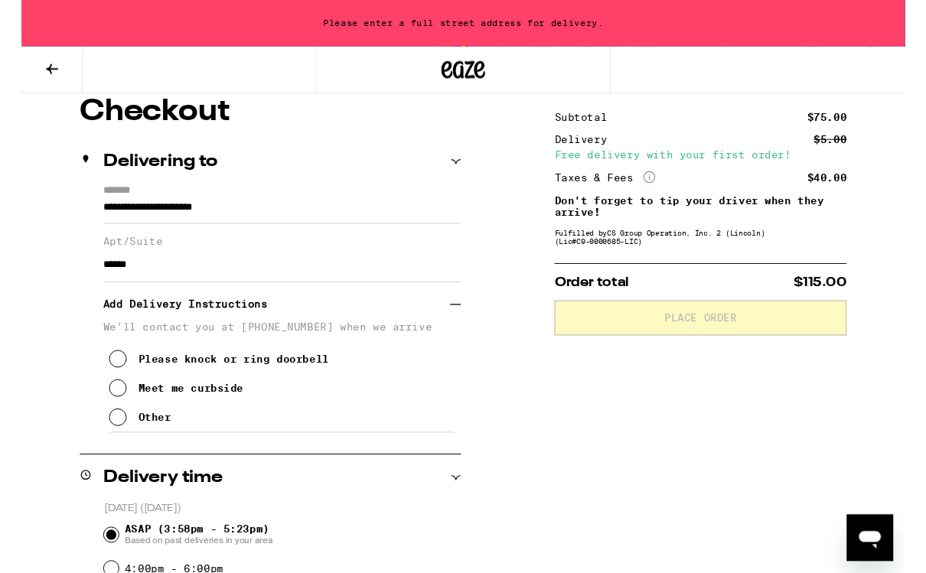
scroll to position [130, 0]
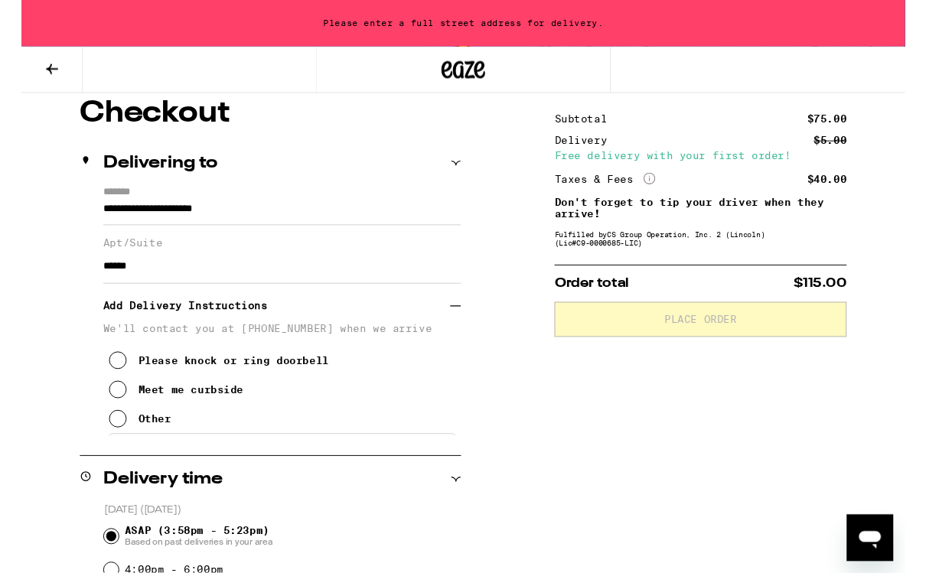
click at [704, 254] on div "Fulfilled by CS Group Operation, Inc. 2 ([PERSON_NAME]) (Lic# C9-0000685-LIC )" at bounding box center [712, 250] width 306 height 18
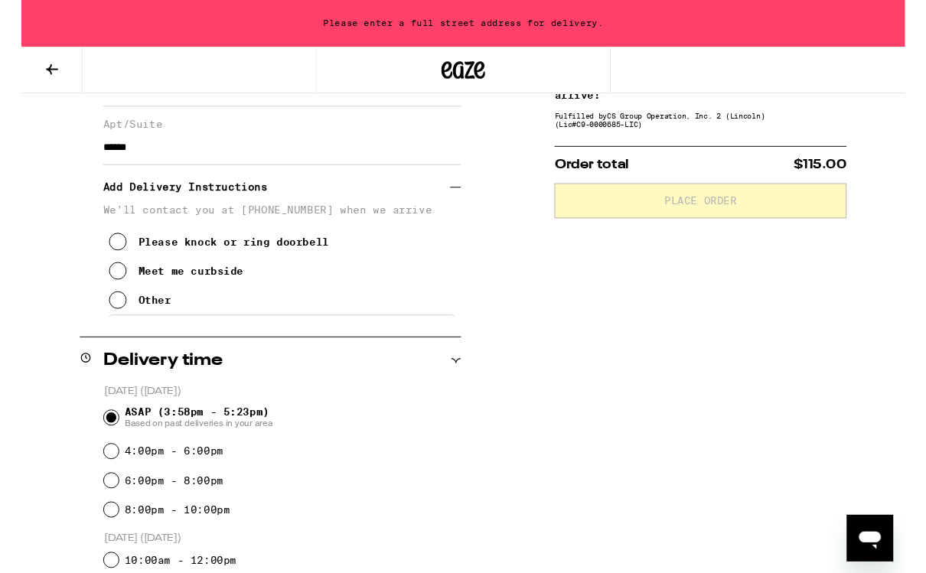
scroll to position [253, 0]
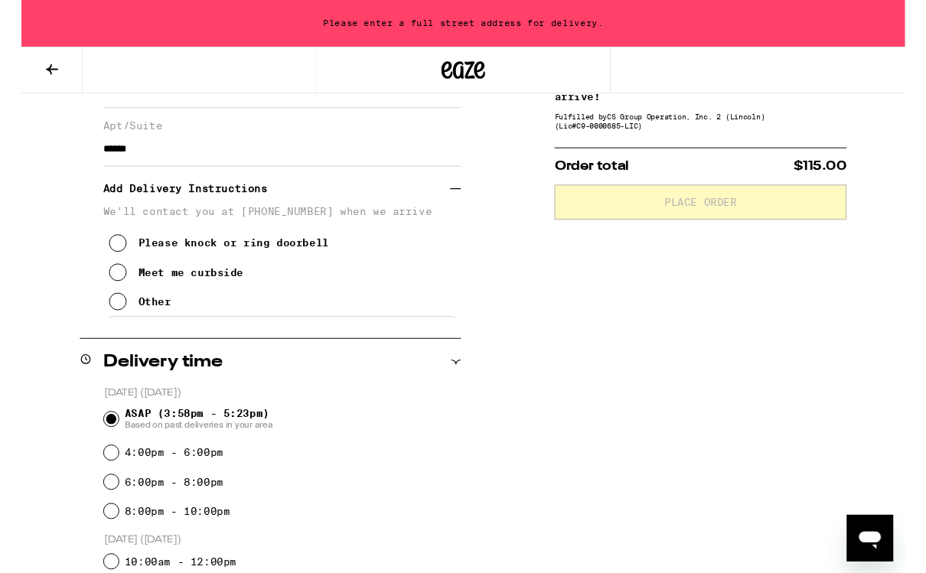
click at [97, 263] on icon at bounding box center [101, 255] width 18 height 18
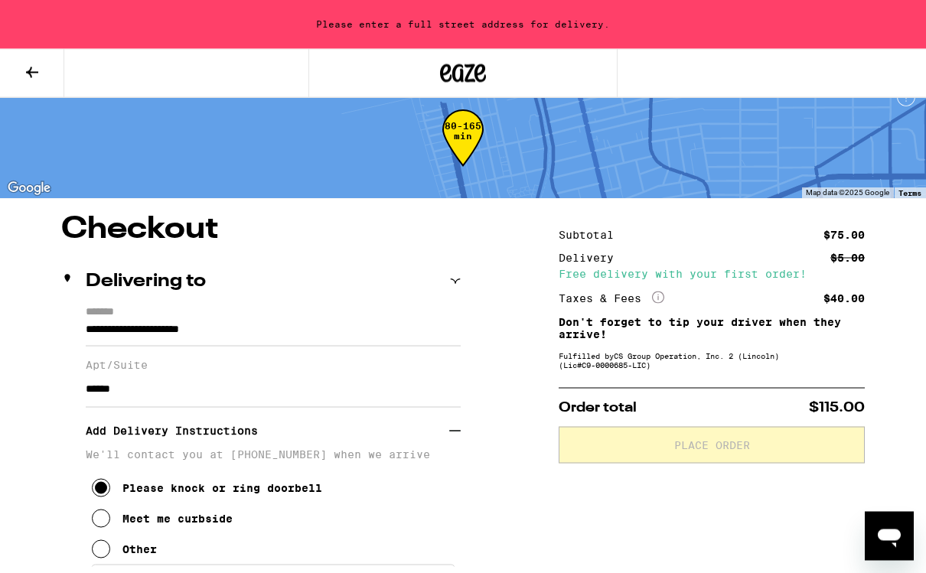
scroll to position [0, 0]
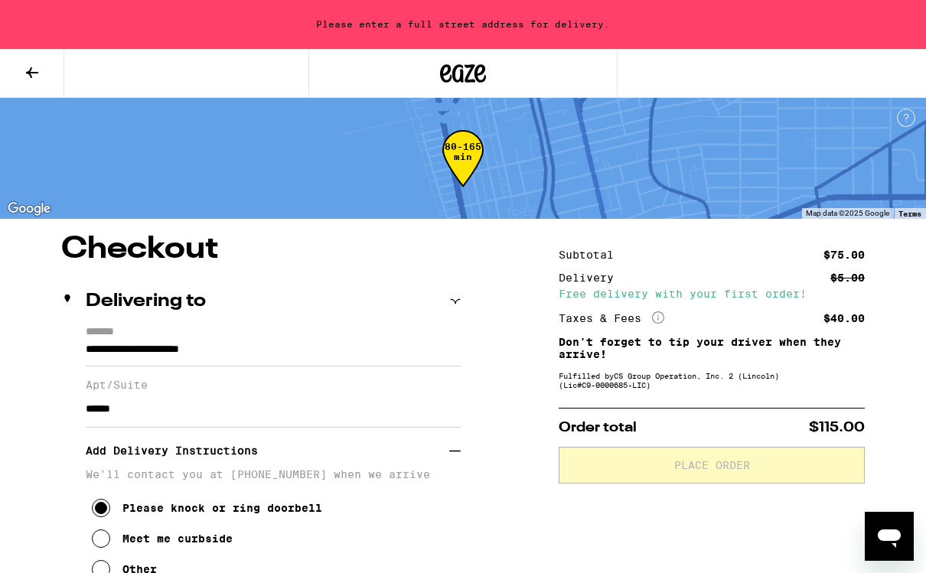
click at [695, 379] on div "Fulfilled by CS Group Operation, Inc. 2 ([PERSON_NAME]) (Lic# C9-0000685-LIC )" at bounding box center [712, 380] width 306 height 18
click at [694, 379] on div "Fulfilled by CS Group Operation, Inc. 2 ([PERSON_NAME]) (Lic# C9-0000685-LIC )" at bounding box center [712, 380] width 306 height 18
click at [243, 349] on input "**********" at bounding box center [273, 354] width 375 height 26
click at [129, 344] on input "**********" at bounding box center [273, 354] width 375 height 26
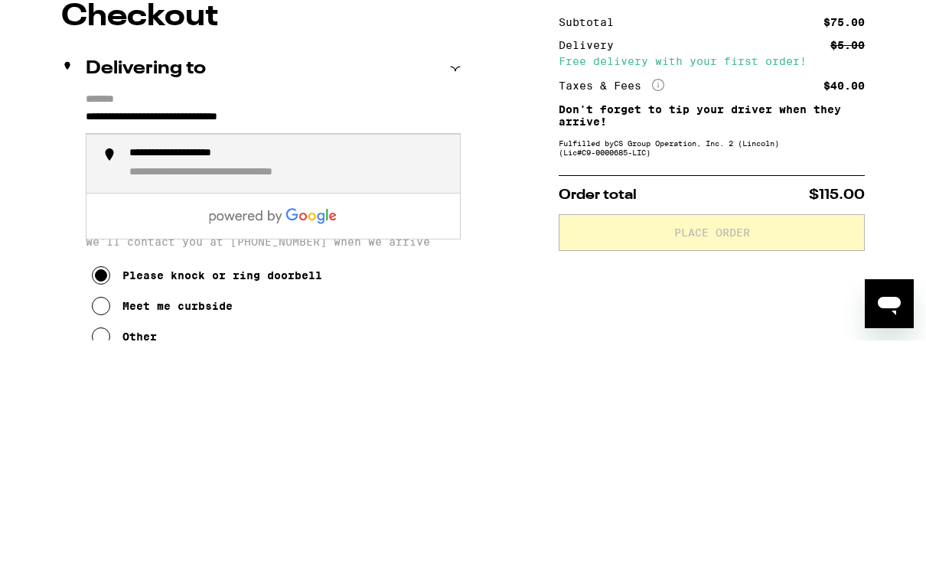
click at [317, 380] on div "**********" at bounding box center [288, 397] width 318 height 34
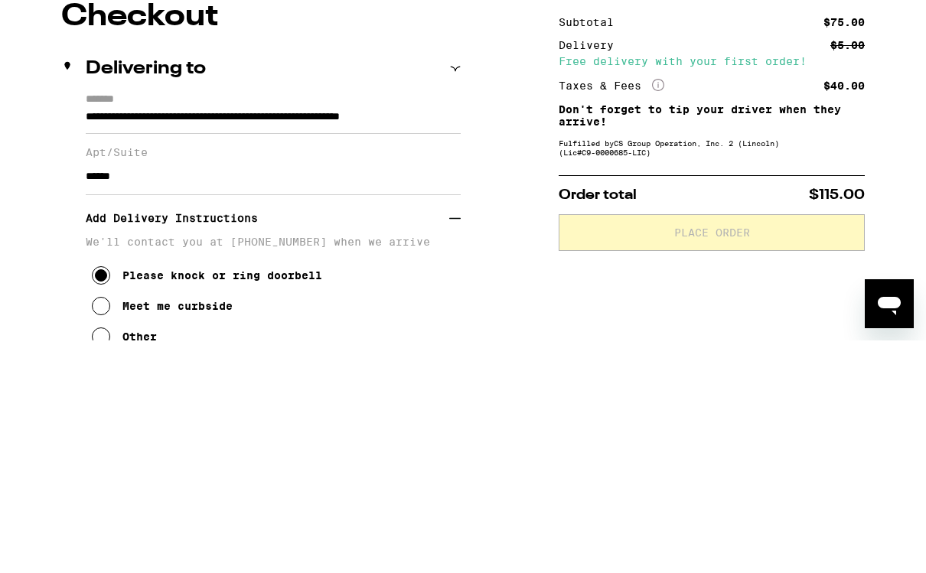
scroll to position [233, 0]
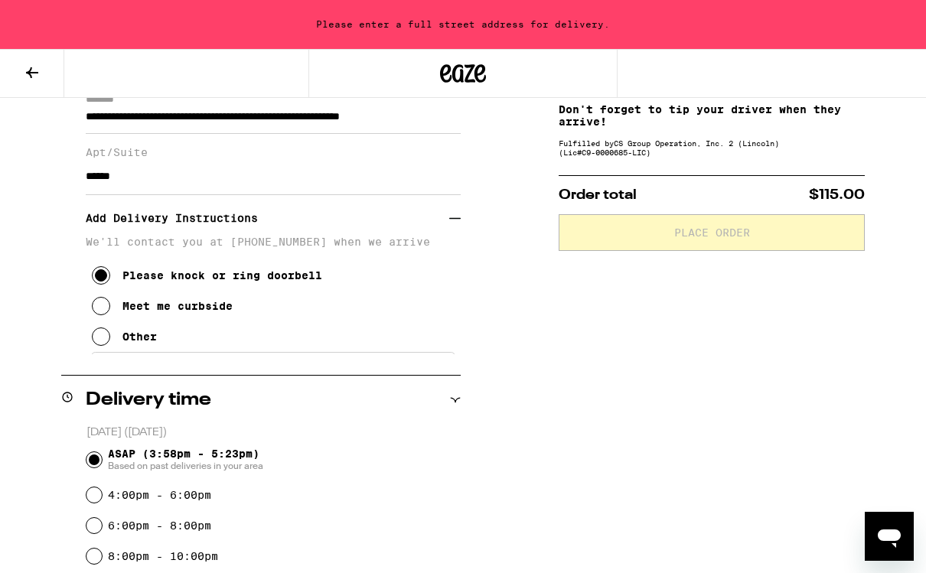
type input "**********"
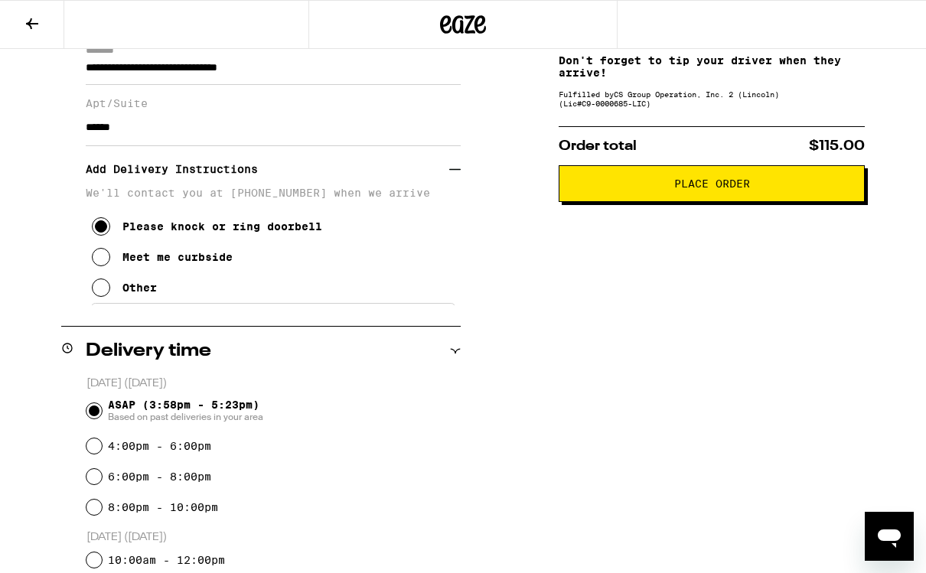
click at [760, 189] on span "Place Order" at bounding box center [712, 183] width 280 height 11
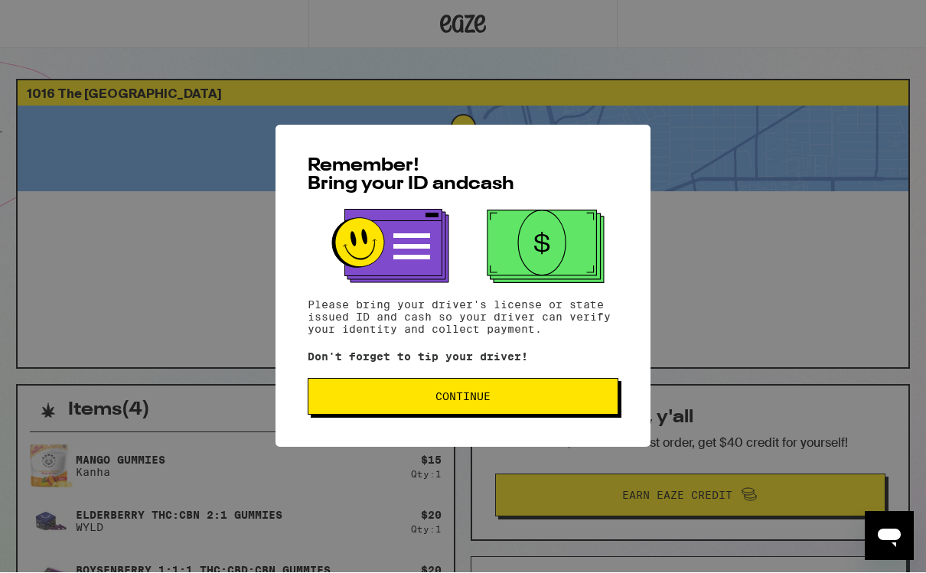
scroll to position [1, 0]
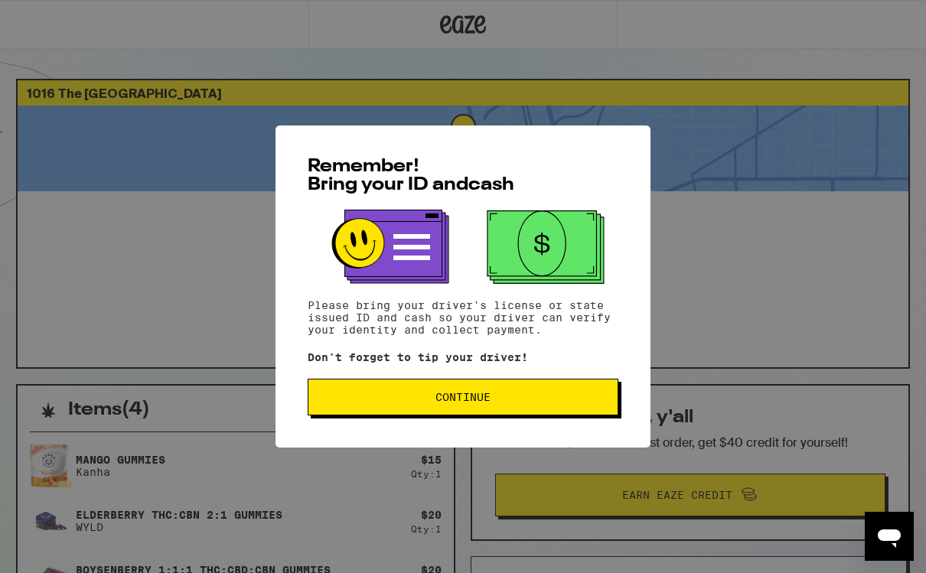
click at [540, 391] on button "Continue" at bounding box center [463, 397] width 311 height 37
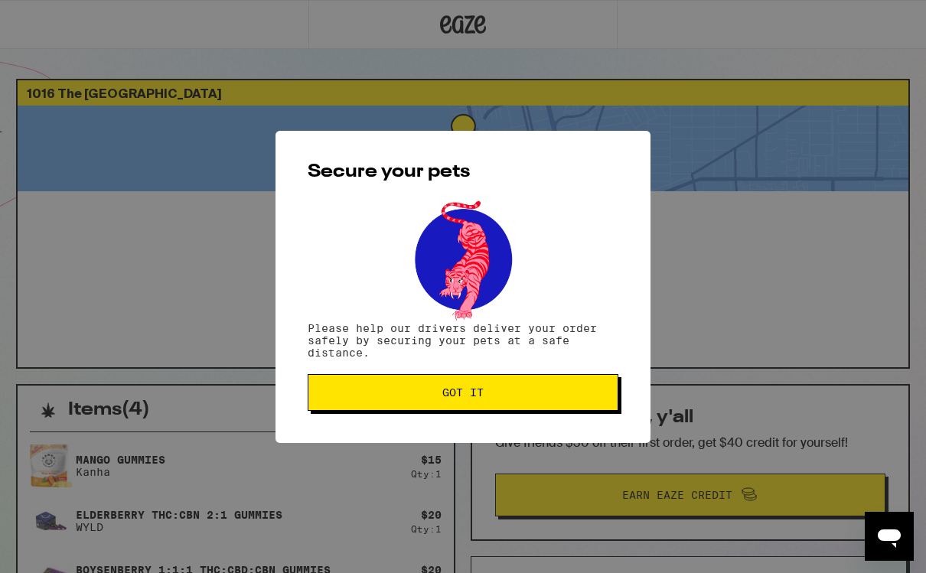
click at [534, 387] on button "Got it" at bounding box center [463, 392] width 311 height 37
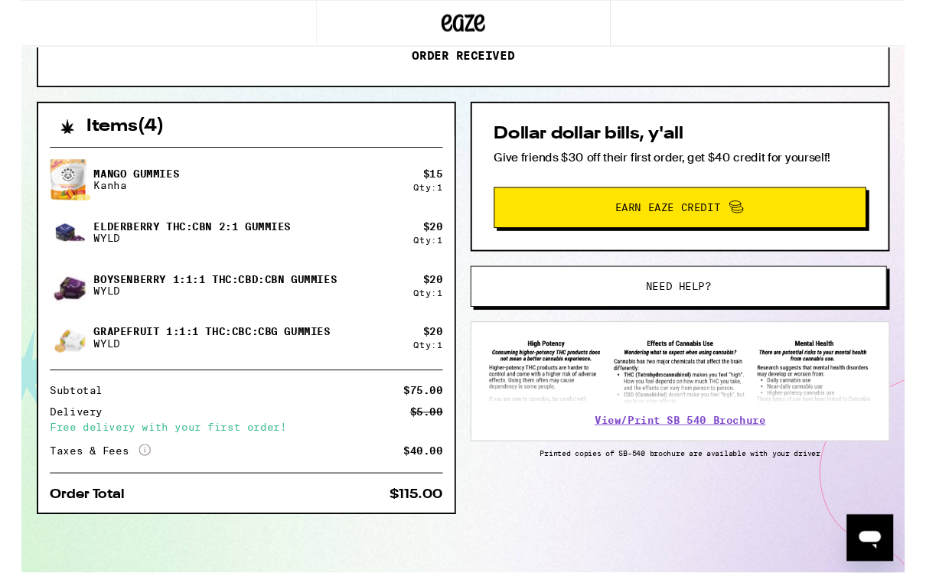
scroll to position [281, 0]
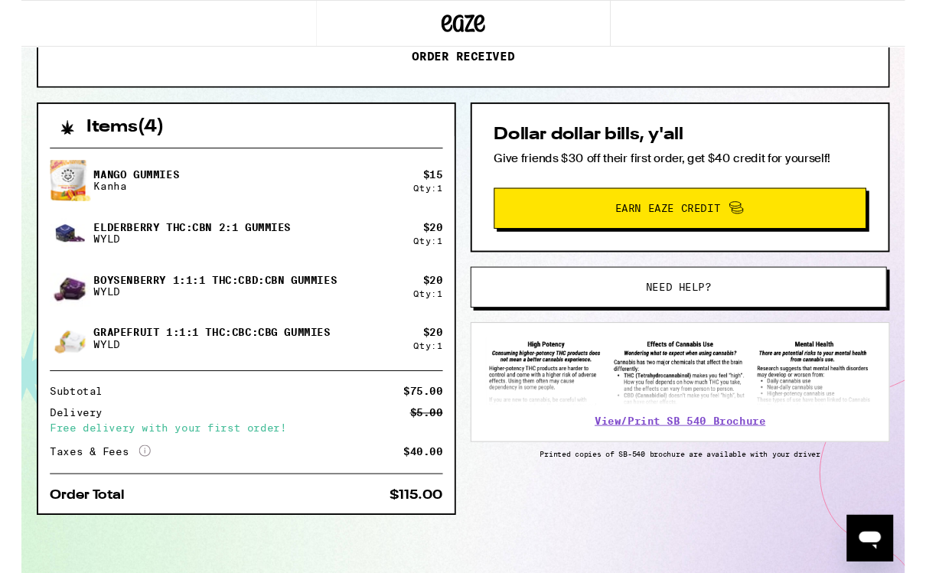
type textarea "x"
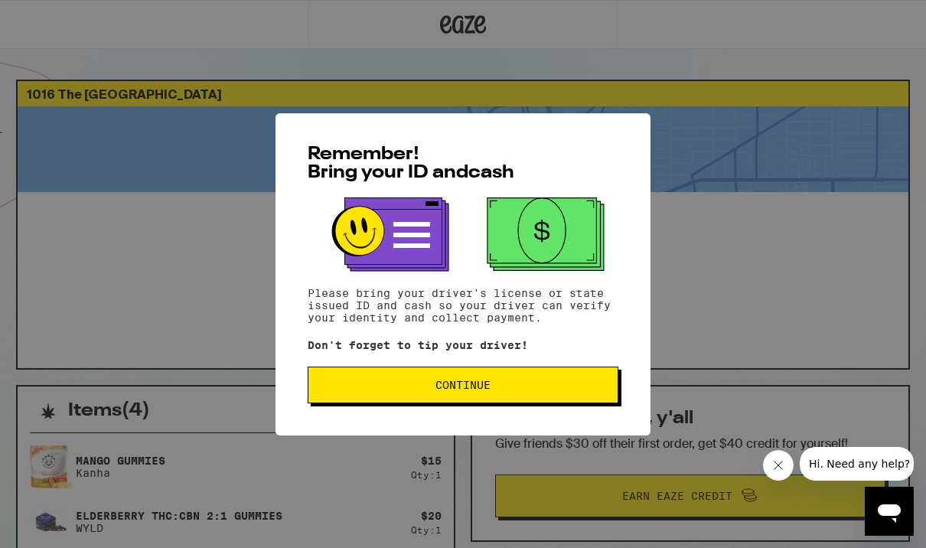
click at [341, 389] on span "Continue" at bounding box center [463, 385] width 285 height 11
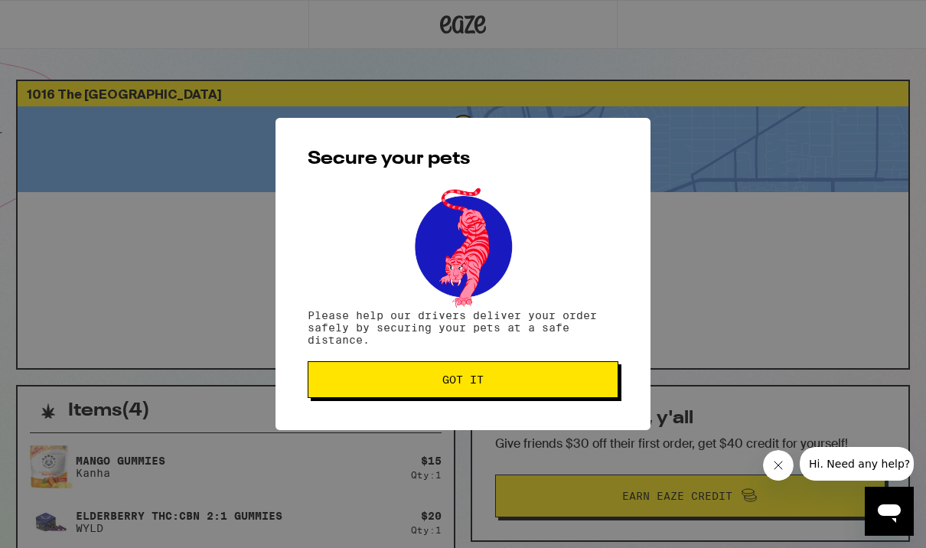
click at [347, 385] on span "Got it" at bounding box center [463, 379] width 285 height 11
